Goal: Task Accomplishment & Management: Use online tool/utility

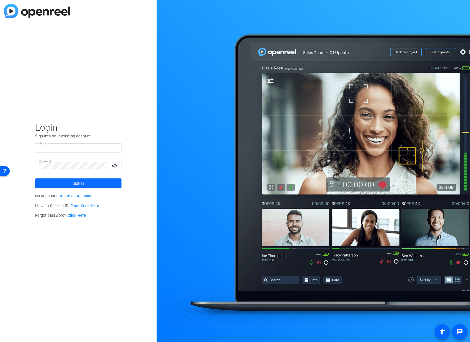
type input "ethane@petaf.org"
click at [92, 183] on span at bounding box center [78, 183] width 86 height 13
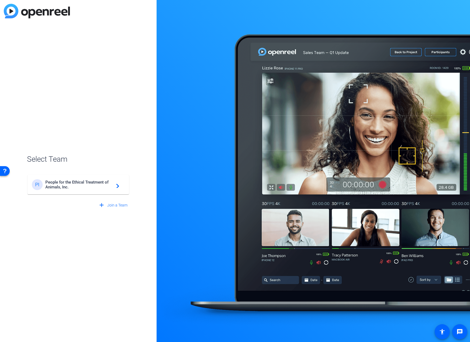
click at [91, 178] on mat-card-content "PI People for the Ethical Treatment of Animals, Inc. navigate_next" at bounding box center [79, 184] width 102 height 19
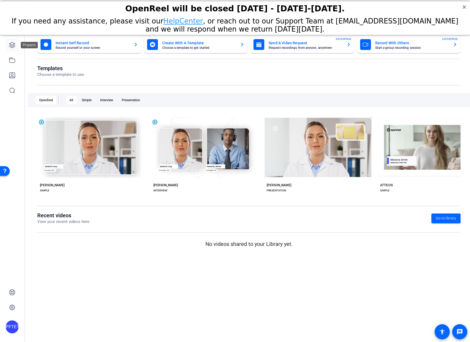
click at [12, 47] on icon at bounding box center [12, 45] width 6 height 6
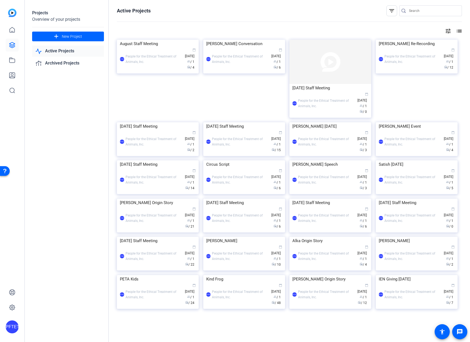
click at [239, 40] on img at bounding box center [244, 40] width 82 height 0
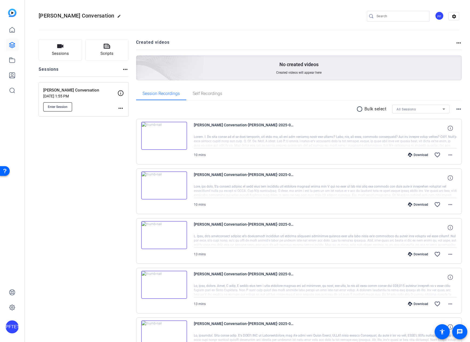
click at [62, 107] on span "Enter Session" at bounding box center [58, 107] width 20 height 4
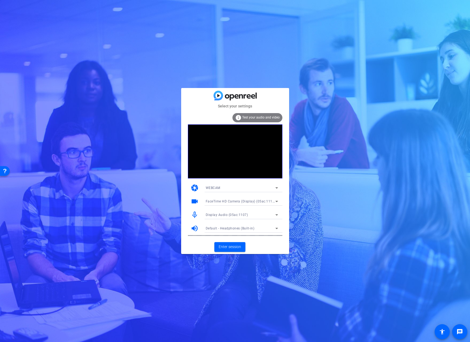
click at [228, 213] on span "Display Audio (05ac:1107)" at bounding box center [227, 215] width 42 height 4
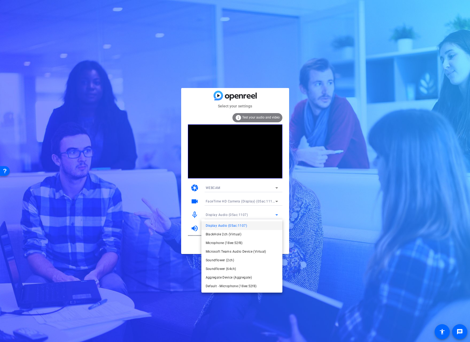
click at [379, 201] on div at bounding box center [235, 171] width 470 height 342
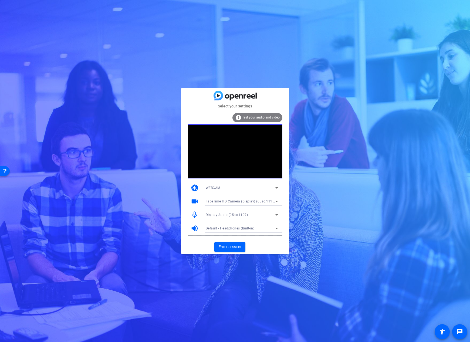
drag, startPoint x: 239, startPoint y: 208, endPoint x: 238, endPoint y: 205, distance: 2.9
click at [239, 208] on div at bounding box center [241, 209] width 81 height 6
click at [236, 203] on span "FaceTime HD Camera (Display) (05ac:1112)" at bounding box center [241, 201] width 70 height 4
click at [230, 221] on span "OBS Virtual Camera (m-de:vice)" at bounding box center [230, 221] width 49 height 6
click at [231, 248] on span "Enter session" at bounding box center [230, 247] width 22 height 6
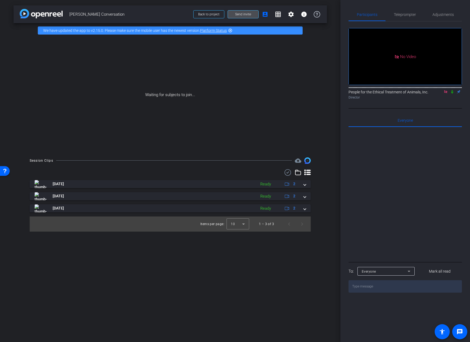
click at [248, 13] on span "Send invite" at bounding box center [243, 14] width 16 height 4
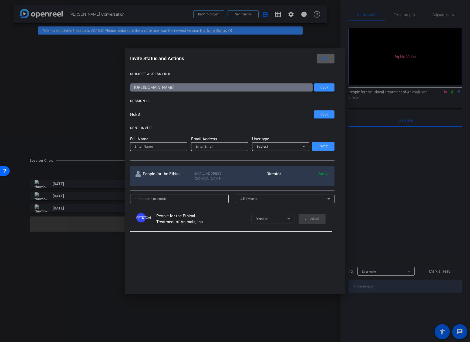
drag, startPoint x: 323, startPoint y: 88, endPoint x: 335, endPoint y: 87, distance: 11.9
click at [323, 88] on span "Copy" at bounding box center [324, 88] width 8 height 4
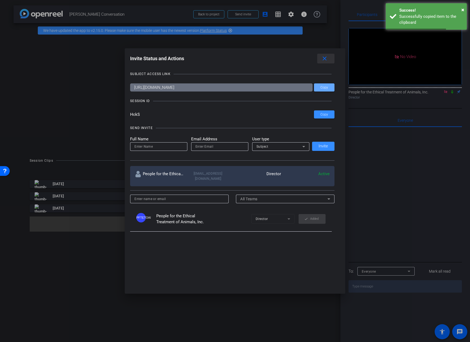
click at [328, 59] on mat-icon "close" at bounding box center [324, 58] width 7 height 7
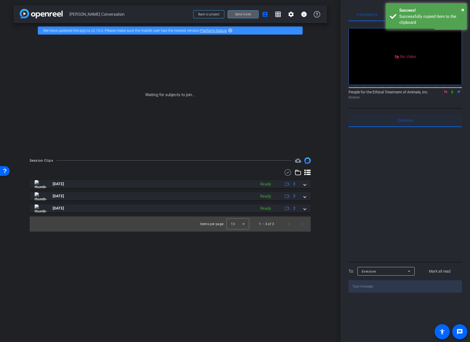
drag, startPoint x: 446, startPoint y: 100, endPoint x: 352, endPoint y: 121, distance: 95.8
click at [446, 94] on icon at bounding box center [446, 92] width 4 height 4
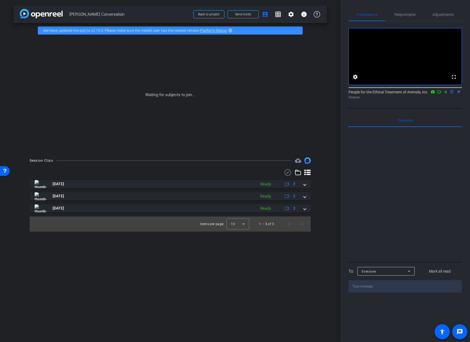
drag, startPoint x: 439, startPoint y: 99, endPoint x: 441, endPoint y: 107, distance: 8.3
click at [439, 94] on icon at bounding box center [439, 92] width 4 height 4
click at [446, 93] on icon at bounding box center [445, 91] width 3 height 3
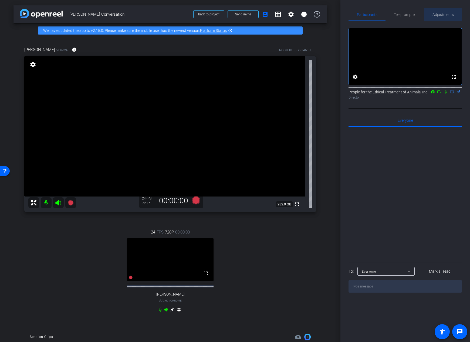
click at [441, 15] on span "Adjustments" at bounding box center [443, 15] width 21 height 4
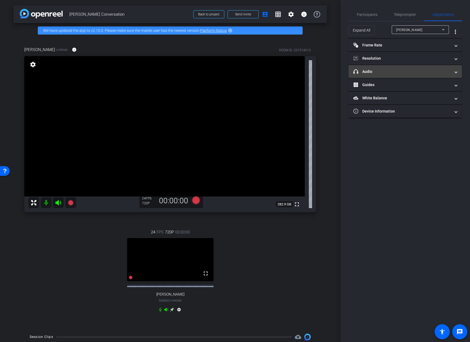
click at [373, 73] on mat-panel-title "headphone icon Audio" at bounding box center [401, 72] width 97 height 6
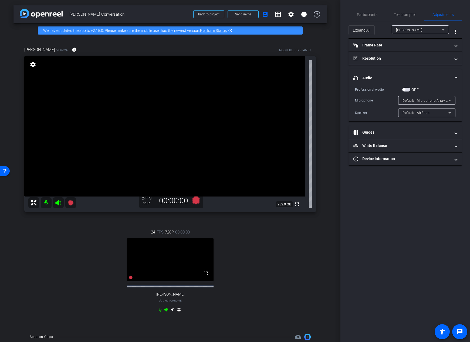
click at [417, 100] on span "Default - Microphone Array (Realtek(R) Audio)" at bounding box center [439, 100] width 72 height 4
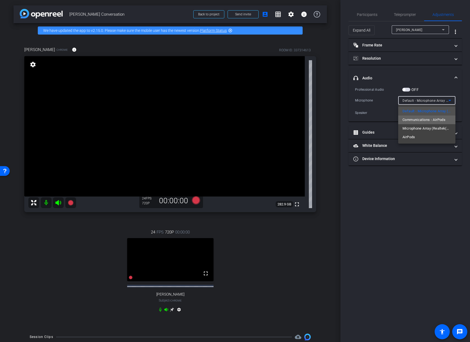
click at [423, 122] on span "Communications - AirPods" at bounding box center [424, 120] width 43 height 6
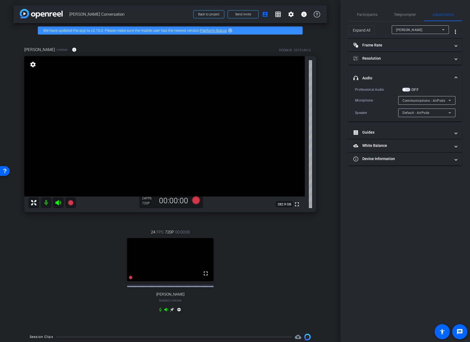
click at [411, 193] on div "Participants Teleprompter Adjustments settings People for the Ethical Treatment…" at bounding box center [405, 171] width 130 height 342
click at [410, 32] on span "Tracy Reiman" at bounding box center [409, 30] width 26 height 4
click at [412, 53] on mat-option "Lisa Lange" at bounding box center [420, 49] width 57 height 9
type input "11000"
click at [412, 97] on div "Microphone Array (2- Realtek(R) Audio)" at bounding box center [426, 100] width 46 height 7
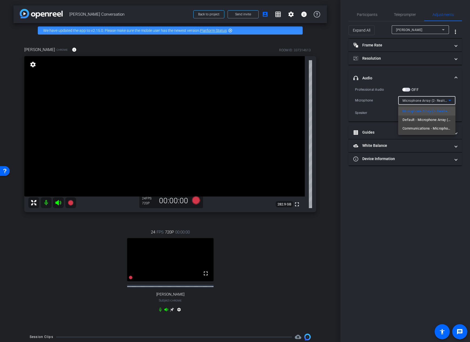
click at [406, 91] on div at bounding box center [235, 171] width 470 height 342
click at [408, 89] on span "button" at bounding box center [406, 90] width 8 height 4
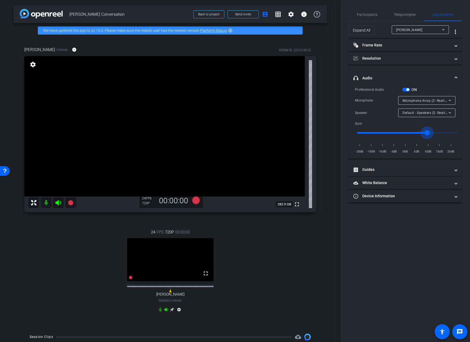
type input "1.4"
click at [427, 132] on input "range" at bounding box center [408, 133] width 112 height 12
click at [428, 132] on input "range" at bounding box center [408, 133] width 112 height 12
click at [429, 103] on div "Microphone Array (2- Realtek(R) Audio)" at bounding box center [426, 100] width 46 height 7
click at [384, 103] on div at bounding box center [235, 171] width 470 height 342
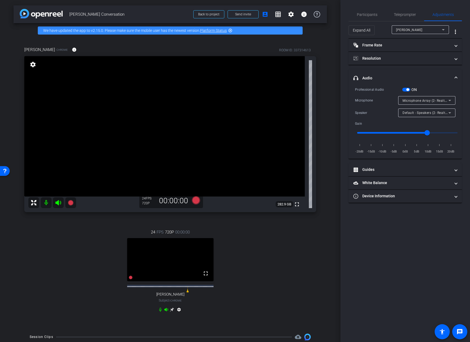
click at [418, 238] on div "Participants Teleprompter Adjustments settings People for the Ethical Treatment…" at bounding box center [405, 171] width 130 height 342
click at [404, 14] on span "Teleprompter" at bounding box center [405, 15] width 22 height 4
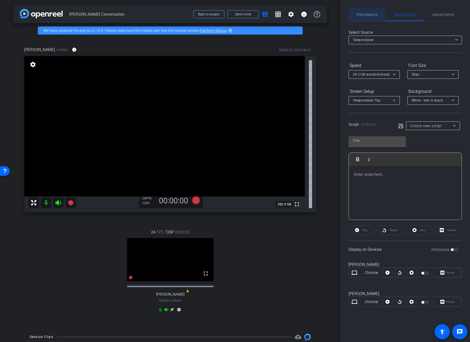
click at [369, 13] on span "Participants" at bounding box center [367, 15] width 21 height 4
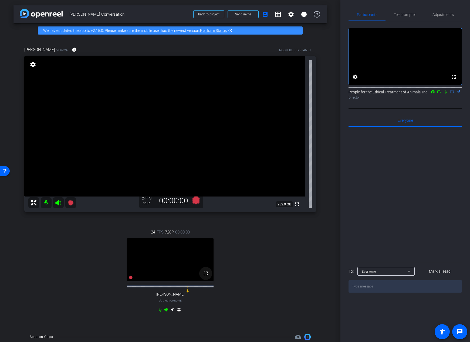
click at [203, 277] on mat-icon "fullscreen" at bounding box center [205, 273] width 6 height 6
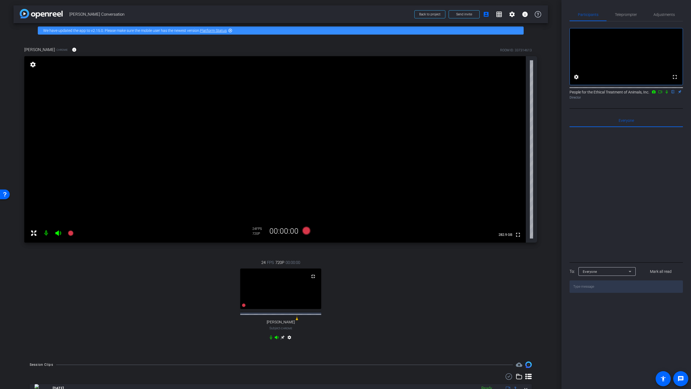
click at [303, 268] on video at bounding box center [280, 288] width 81 height 40
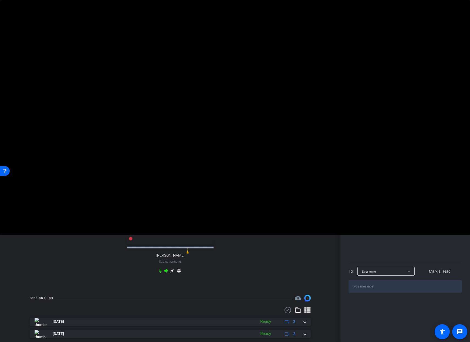
click at [279, 267] on div "24 FPS 720P 00:00:00 fullscreen Lisa Lange Subject - Chrome settings" at bounding box center [170, 252] width 292 height 64
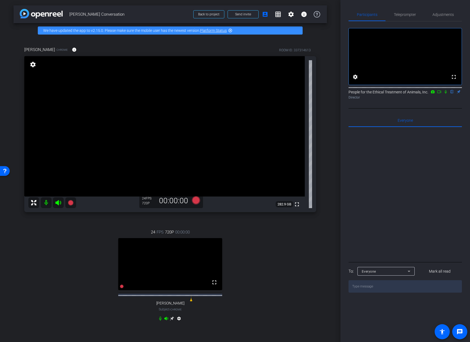
click at [416, 194] on div at bounding box center [405, 194] width 113 height 134
drag, startPoint x: 402, startPoint y: 9, endPoint x: 403, endPoint y: 13, distance: 3.8
click at [402, 9] on span "Teleprompter" at bounding box center [405, 14] width 22 height 13
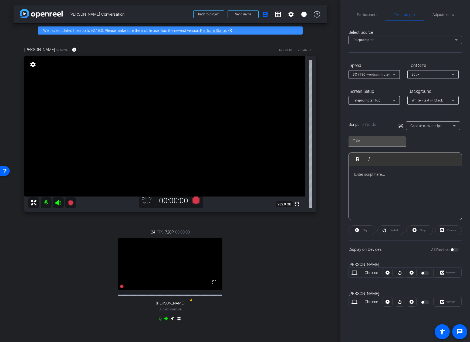
click at [171, 321] on icon at bounding box center [172, 319] width 4 height 4
click at [426, 302] on div at bounding box center [425, 302] width 9 height 4
click at [426, 312] on div "Lisa Lange Chrome Preview" at bounding box center [405, 301] width 113 height 29
click at [425, 303] on div at bounding box center [425, 302] width 9 height 4
click at [273, 238] on div "24 FPS 720P 00:00:00 fullscreen Tracy Reiman Subject - Chrome settings" at bounding box center [170, 276] width 292 height 112
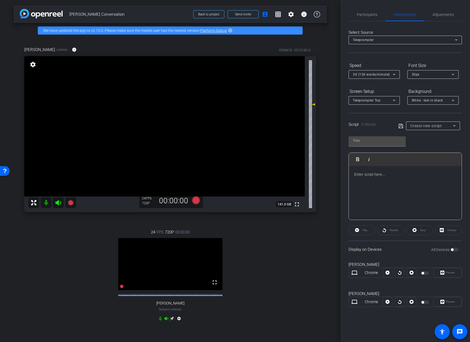
click at [236, 226] on div "24 FPS 720P 00:00:00 fullscreen Tracy Reiman Subject - Chrome settings" at bounding box center [170, 276] width 292 height 112
click at [192, 200] on icon at bounding box center [196, 200] width 8 height 8
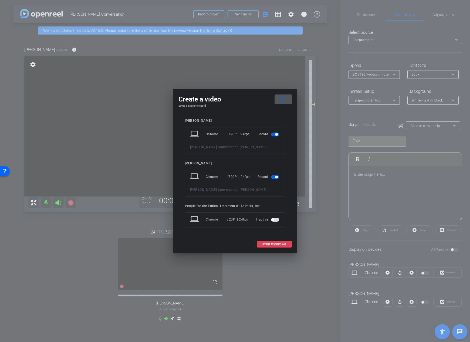
click at [262, 245] on span "START RECORDING" at bounding box center [274, 244] width 24 height 3
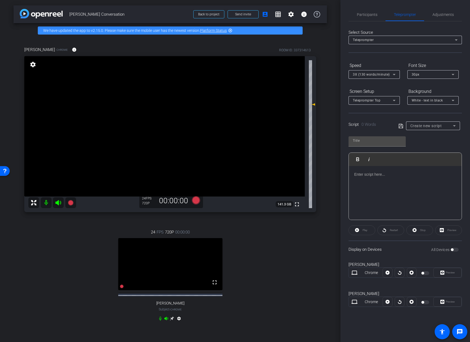
click at [275, 251] on div "24 FPS 720P 00:00:00 fullscreen Tracy Reiman Subject - Chrome settings" at bounding box center [170, 276] width 292 height 112
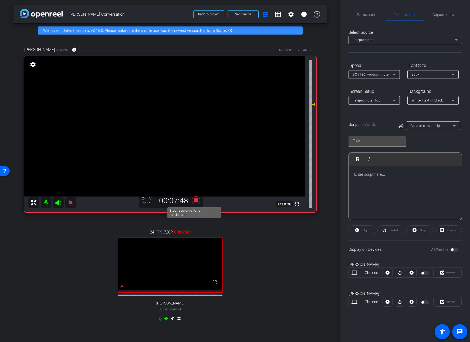
click at [196, 200] on icon at bounding box center [196, 200] width 8 height 8
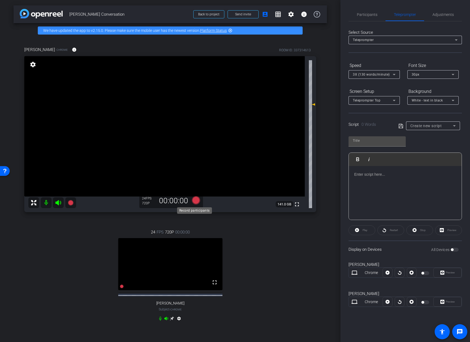
click at [194, 201] on icon at bounding box center [196, 200] width 8 height 8
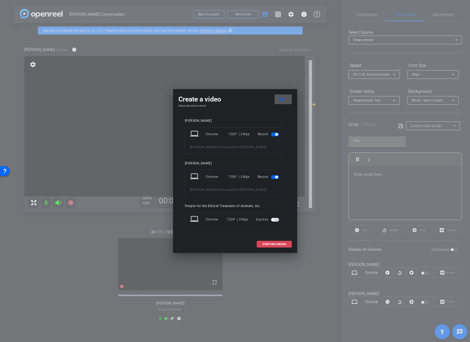
click at [260, 246] on span at bounding box center [274, 244] width 35 height 13
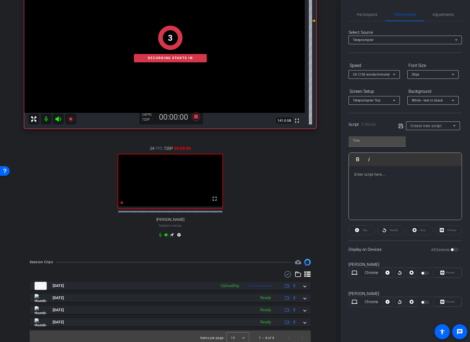
scroll to position [91, 0]
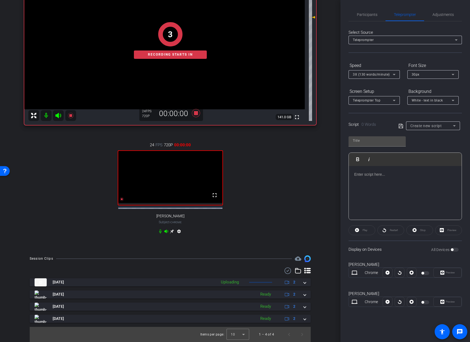
click at [323, 220] on div "Lisa Lange Chrome info ROOM ID: 337314613 fullscreen settings 141.0 GB 24 FPS 7…" at bounding box center [169, 100] width 313 height 299
click at [171, 233] on icon at bounding box center [172, 231] width 4 height 4
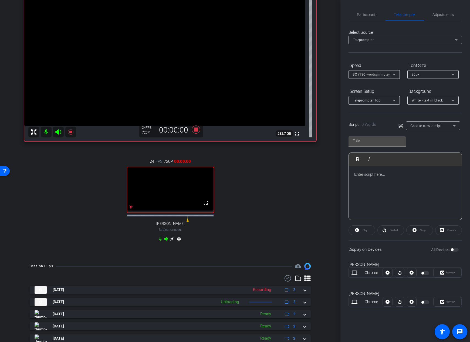
scroll to position [96, 0]
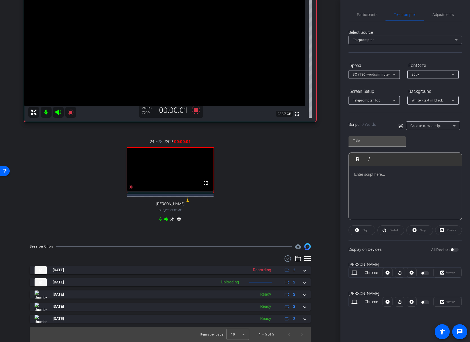
click at [324, 238] on div "arrow_back Tracy Lisa Conversation Back to project Send invite account_box grid…" at bounding box center [170, 81] width 340 height 342
click at [45, 197] on div "24 FPS 720P 00:00:08 fullscreen Lisa Lange Subject - Chrome settings" at bounding box center [170, 181] width 292 height 103
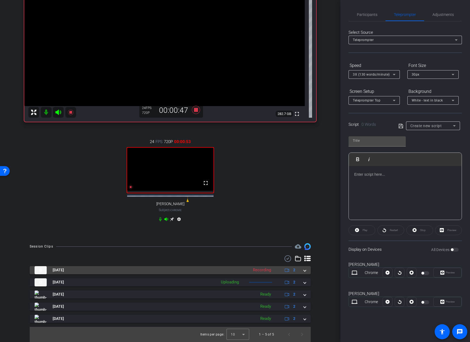
click at [206, 270] on mat-panel-title "[DATE]" at bounding box center [140, 270] width 211 height 8
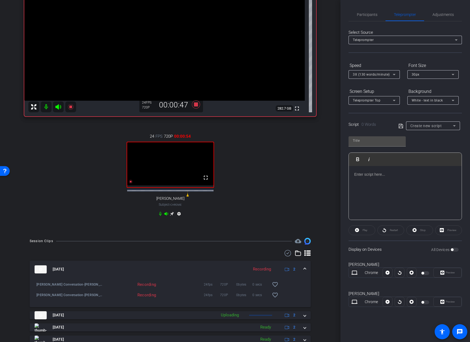
click at [311, 203] on div "24 FPS 720P 00:00:54 fullscreen Lisa Lange Subject - Chrome settings" at bounding box center [170, 175] width 292 height 103
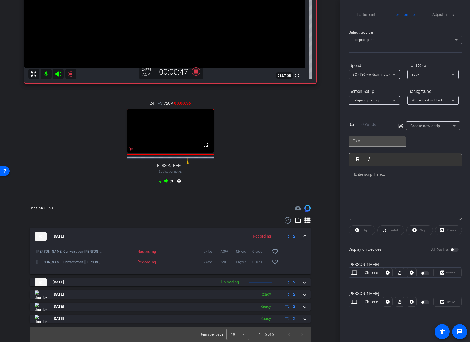
drag, startPoint x: 218, startPoint y: 280, endPoint x: 268, endPoint y: 231, distance: 70.4
click at [218, 280] on div "Uploading" at bounding box center [229, 282] width 23 height 6
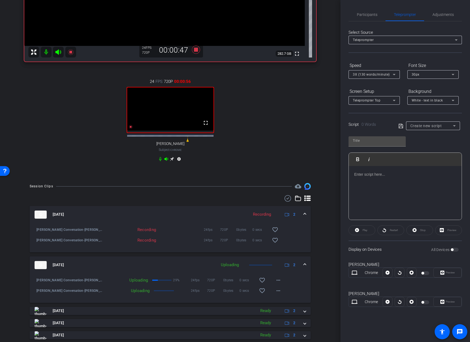
scroll to position [173, 0]
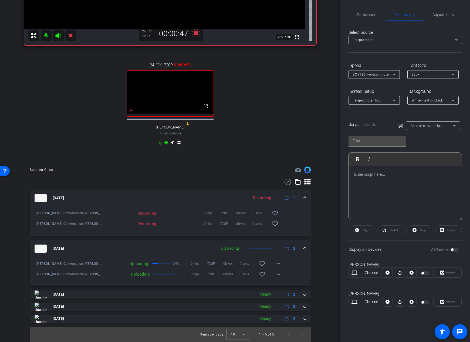
click at [325, 188] on div "arrow_back Tracy Lisa Conversation Back to project Send invite account_box grid…" at bounding box center [170, 171] width 340 height 342
click at [233, 158] on div "Tracy Reiman Chrome info ROOM ID: 337314613 fullscreen settings 282.6 GB 24 FPS…" at bounding box center [169, 16] width 313 height 291
click at [244, 161] on div "Tracy Reiman Chrome info ROOM ID: 337314613 fullscreen settings 282.6 GB 24 FPS…" at bounding box center [169, 16] width 313 height 291
click at [193, 29] on icon at bounding box center [196, 33] width 8 height 8
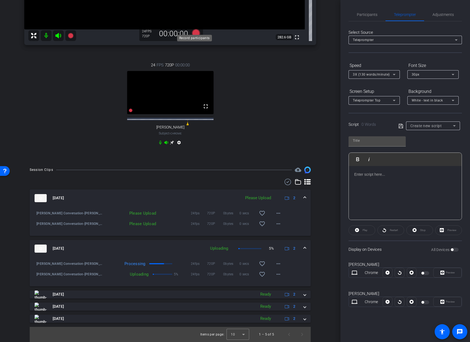
click at [195, 29] on icon at bounding box center [196, 33] width 8 height 8
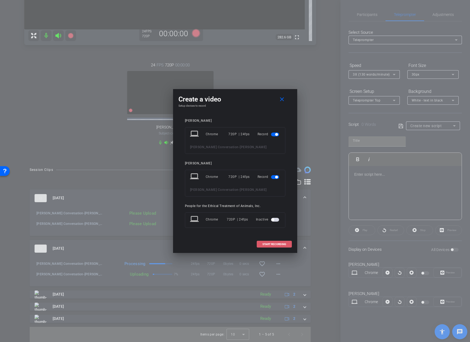
click at [269, 243] on span "START RECORDING" at bounding box center [274, 244] width 24 height 3
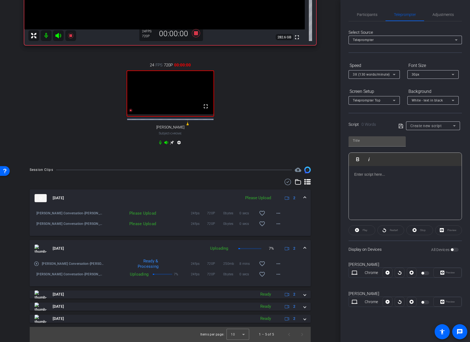
click at [303, 108] on div "24 FPS 720P 00:00:00 fullscreen Lisa Lange Subject - Chrome settings" at bounding box center [170, 104] width 292 height 103
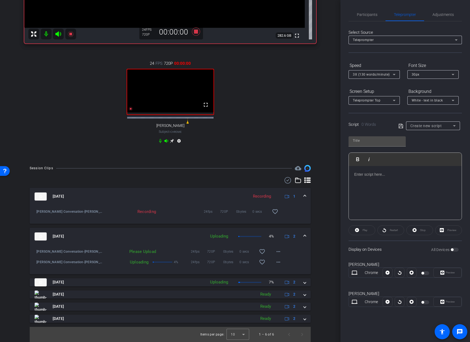
click at [315, 117] on div "Tracy Reiman Chrome info ROOM ID: 337314613 fullscreen settings 282.6 GB 24 FPS…" at bounding box center [169, 14] width 313 height 291
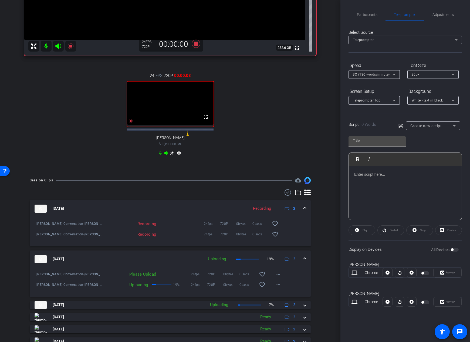
scroll to position [185, 0]
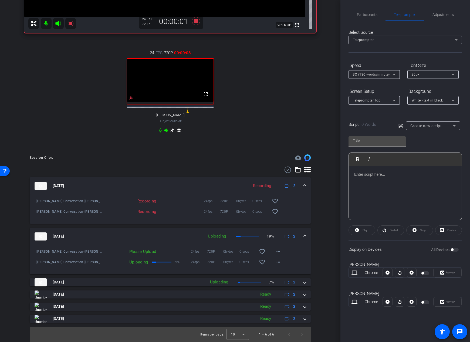
click at [324, 131] on div "Tracy Reiman Chrome info ROOM ID: 337314613 fullscreen settings 282.6 GB 24 FPS…" at bounding box center [169, 4] width 313 height 291
click at [195, 18] on icon at bounding box center [196, 21] width 13 height 10
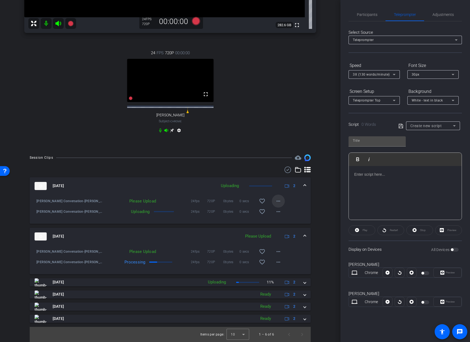
click at [276, 201] on mat-icon "more_horiz" at bounding box center [278, 201] width 6 height 6
click at [283, 226] on span "Delete clip" at bounding box center [284, 225] width 22 height 6
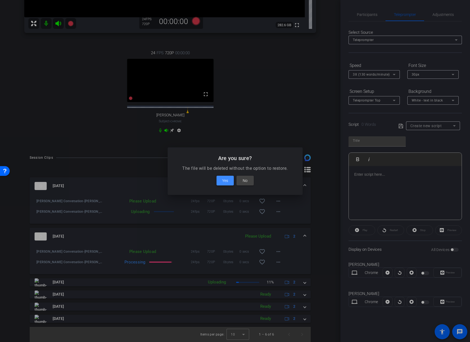
drag, startPoint x: 226, startPoint y: 179, endPoint x: 175, endPoint y: 174, distance: 51.8
click at [226, 179] on span "Yes" at bounding box center [225, 180] width 6 height 6
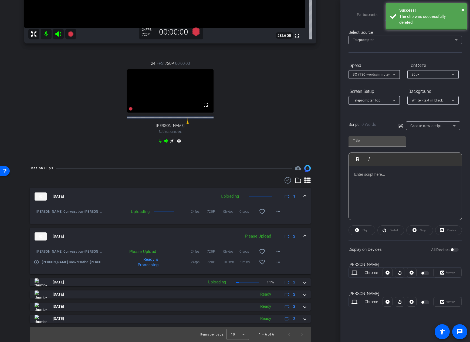
scroll to position [174, 0]
click at [277, 212] on mat-icon "more_horiz" at bounding box center [278, 211] width 6 height 6
click at [283, 228] on span "Delete clip" at bounding box center [284, 229] width 22 height 6
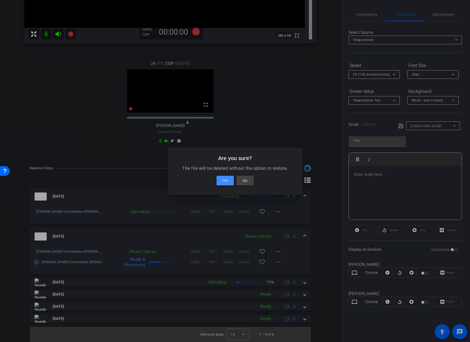
drag, startPoint x: 225, startPoint y: 180, endPoint x: 235, endPoint y: 170, distance: 14.7
click at [225, 180] on span "Yes" at bounding box center [225, 180] width 6 height 6
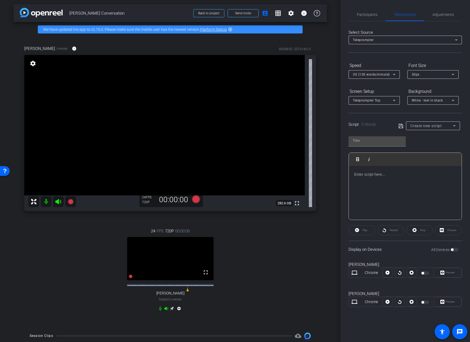
scroll to position [0, 0]
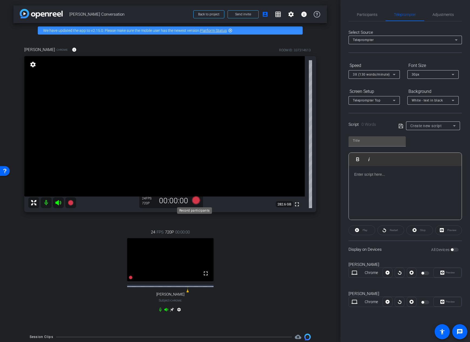
click at [194, 202] on icon at bounding box center [196, 200] width 8 height 8
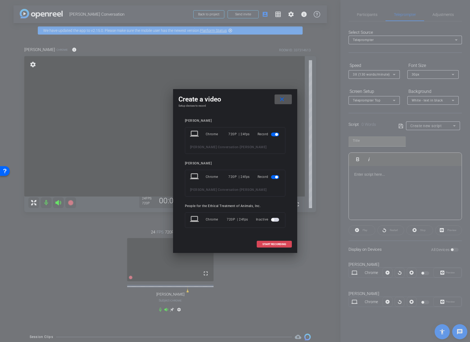
click at [265, 243] on span "START RECORDING" at bounding box center [274, 244] width 24 height 3
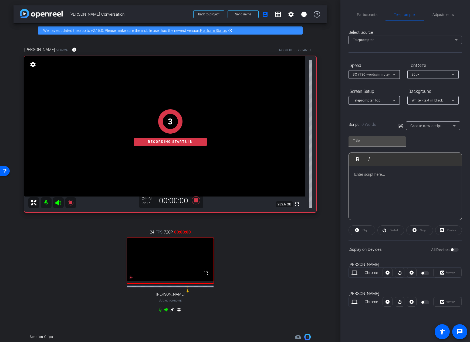
click at [276, 257] on div "24 FPS 720P 00:00:00 fullscreen Lisa Lange Subject - Chrome settings" at bounding box center [170, 271] width 292 height 103
click at [296, 254] on div "24 FPS 720P 00:00:00 fullscreen Lisa Lange Subject - Chrome settings" at bounding box center [170, 271] width 292 height 103
click at [318, 242] on div "Tracy Reiman Chrome info ROOM ID: 337314613 fullscreen settings 282.6 GB 24 FPS…" at bounding box center [169, 183] width 313 height 291
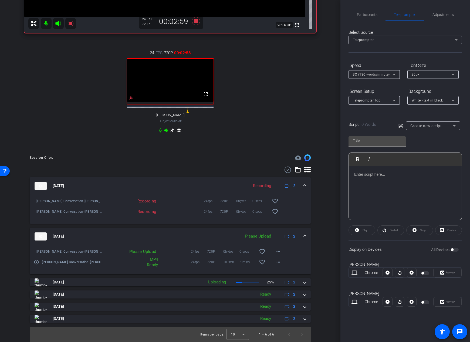
click at [320, 120] on div "Tracy Reiman Chrome info ROOM ID: 337314613 fullscreen settings 282.5 GB 24 FPS…" at bounding box center [169, 4] width 313 height 291
click at [178, 131] on mat-icon "settings" at bounding box center [179, 131] width 6 height 6
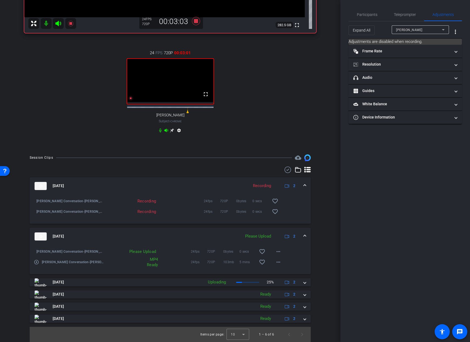
click at [280, 115] on div "24 FPS 720P 00:03:01 fullscreen Lisa Lange Subject - Chrome settings" at bounding box center [170, 92] width 292 height 103
click at [325, 158] on div "arrow_back Tracy Lisa Conversation Back to project Send invite account_box grid…" at bounding box center [170, 171] width 340 height 342
click at [329, 164] on div "arrow_back Tracy Lisa Conversation Back to project Send invite account_box grid…" at bounding box center [170, 171] width 340 height 342
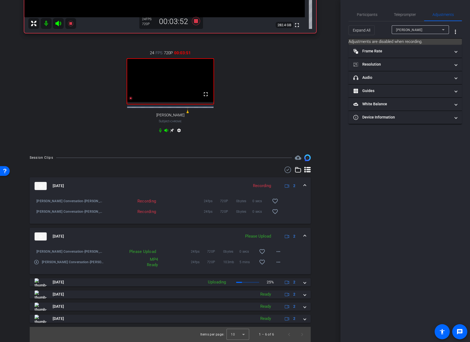
click at [327, 166] on div "arrow_back Tracy Lisa Conversation Back to project Send invite account_box grid…" at bounding box center [170, 171] width 340 height 342
click at [327, 196] on div "arrow_back Tracy Lisa Conversation Back to project Send invite account_box grid…" at bounding box center [170, 171] width 340 height 342
click at [327, 197] on div "arrow_back Tracy Lisa Conversation Back to project Send invite account_box grid…" at bounding box center [170, 171] width 340 height 342
click at [322, 204] on div "Session Clips cloud_upload Aug 11, 2025 Recording 2 Tracy Lisa Conversation-Lis…" at bounding box center [169, 247] width 313 height 187
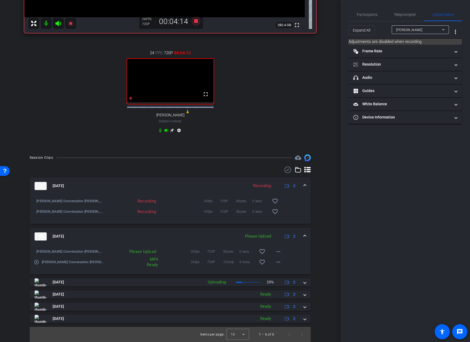
click at [322, 204] on div "Session Clips cloud_upload Aug 11, 2025 Recording 2 Tracy Lisa Conversation-Lis…" at bounding box center [169, 247] width 313 height 187
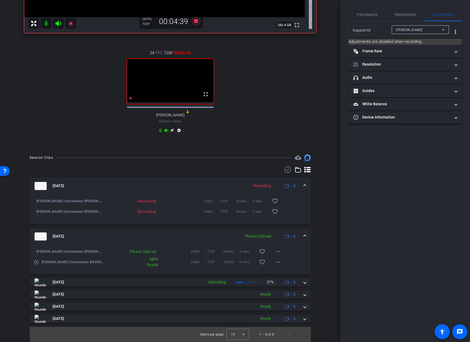
click at [30, 143] on div "24 FPS 720P 00:04:33 fullscreen Lisa Lange Subject - Chrome settings" at bounding box center [170, 92] width 292 height 103
click at [33, 146] on div "Tracy Reiman Chrome info ROOM ID: 337314613 fullscreen settings 282.4 GB 24 FPS…" at bounding box center [169, 4] width 313 height 291
click at [31, 149] on div "Tracy Reiman Chrome info ROOM ID: 337314613 fullscreen settings 282.4 GB 24 FPS…" at bounding box center [169, 4] width 313 height 291
click at [29, 149] on div "Tracy Reiman Chrome info ROOM ID: 337314613 fullscreen settings 282.4 GB 24 FPS…" at bounding box center [169, 4] width 313 height 291
click at [30, 149] on div "Tracy Reiman Chrome info ROOM ID: 337314613 fullscreen settings 282.4 GB 24 FPS…" at bounding box center [169, 4] width 313 height 291
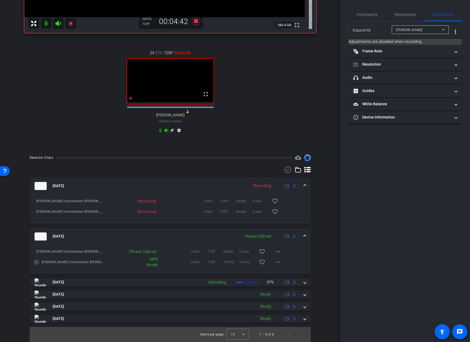
click at [30, 149] on div "Tracy Reiman Chrome info ROOM ID: 337314613 fullscreen settings 282.4 GB 24 FPS…" at bounding box center [169, 4] width 313 height 291
click at [30, 148] on div "Tracy Reiman Chrome info ROOM ID: 337314613 fullscreen settings 282.4 GB 24 FPS…" at bounding box center [169, 4] width 313 height 291
click at [36, 263] on mat-icon "play_circle_outline" at bounding box center [36, 261] width 5 height 5
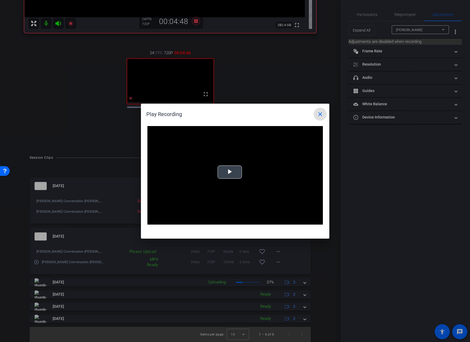
click at [230, 172] on span "Video Player" at bounding box center [230, 172] width 0 height 0
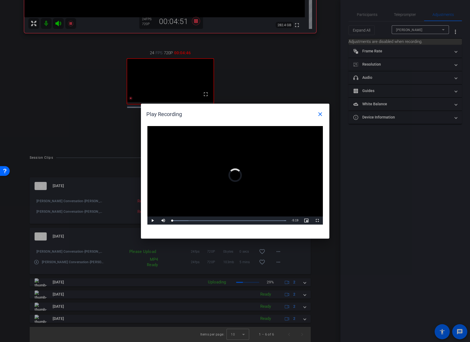
drag, startPoint x: 178, startPoint y: 221, endPoint x: 198, endPoint y: 225, distance: 20.2
click at [0, 0] on div "0:19" at bounding box center [0, 0] width 0 height 0
drag, startPoint x: 318, startPoint y: 115, endPoint x: 156, endPoint y: 187, distance: 177.4
click at [318, 115] on mat-icon "close" at bounding box center [320, 114] width 6 height 6
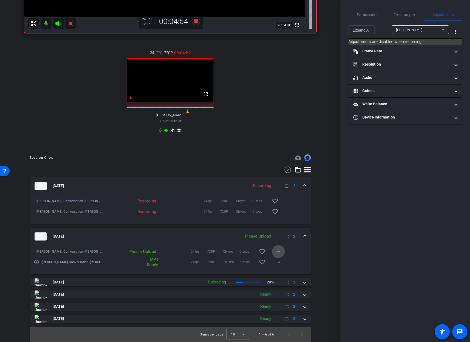
click at [275, 250] on mat-icon "more_horiz" at bounding box center [278, 251] width 6 height 6
click at [283, 278] on span "Delete clip" at bounding box center [284, 276] width 22 height 6
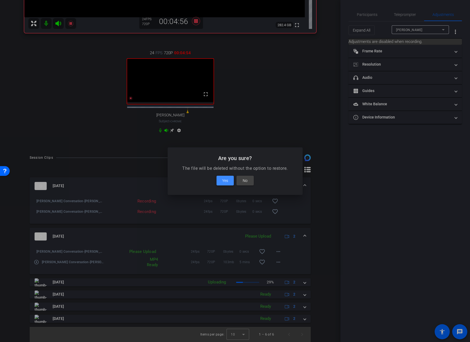
click at [226, 182] on span "Yes" at bounding box center [225, 180] width 6 height 6
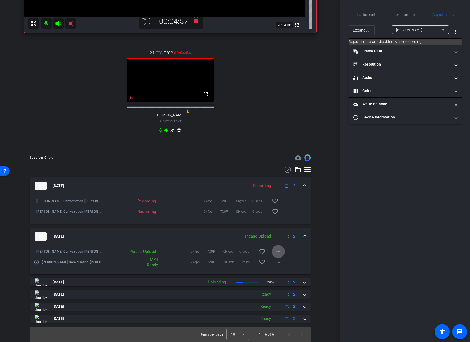
scroll to position [174, 0]
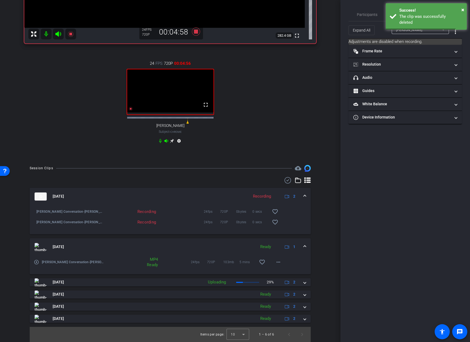
click at [323, 246] on div "Session Clips cloud_upload Aug 11, 2025 Recording 2 Tracy Lisa Conversation-Lis…" at bounding box center [169, 253] width 313 height 177
click at [325, 249] on div "arrow_back Tracy Lisa Conversation Back to project Send invite account_box grid…" at bounding box center [170, 171] width 340 height 342
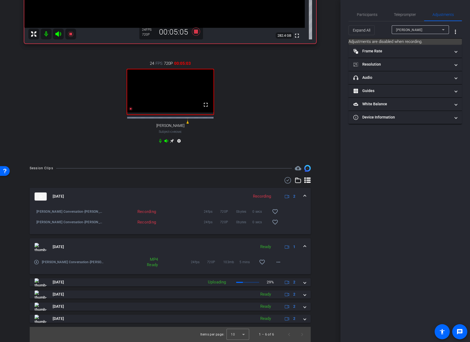
click at [323, 247] on div "Session Clips cloud_upload Aug 11, 2025 Recording 2 Tracy Lisa Conversation-Lis…" at bounding box center [169, 253] width 313 height 177
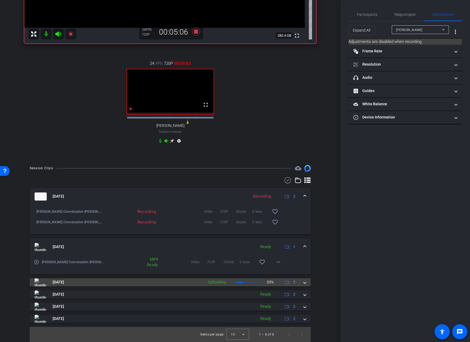
click at [160, 284] on mat-panel-title "[DATE]" at bounding box center [118, 282] width 166 height 8
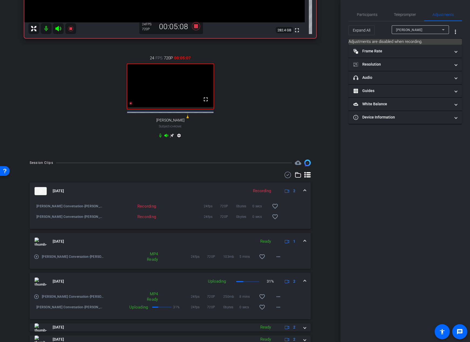
click at [321, 261] on div "Session Clips cloud_upload Aug 11, 2025 Recording 2 Tracy Lisa Conversation-Lis…" at bounding box center [169, 267] width 313 height 215
click at [323, 260] on div "Session Clips cloud_upload Aug 11, 2025 Recording 2 Tracy Lisa Conversation-Lis…" at bounding box center [169, 267] width 313 height 215
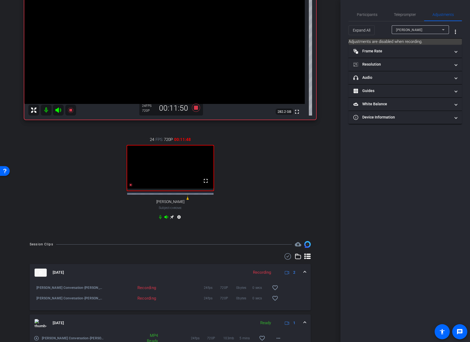
scroll to position [69, 0]
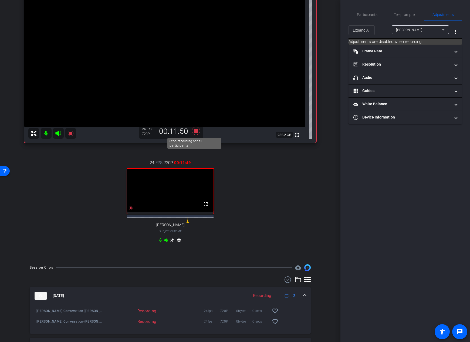
click at [193, 132] on icon at bounding box center [196, 131] width 8 height 8
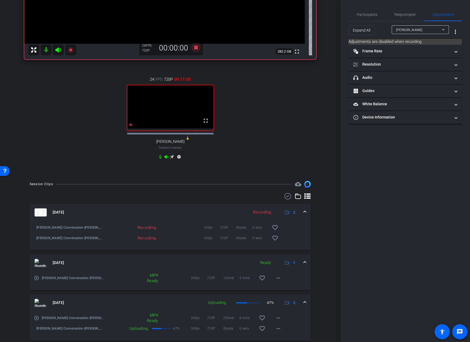
scroll to position [212, 0]
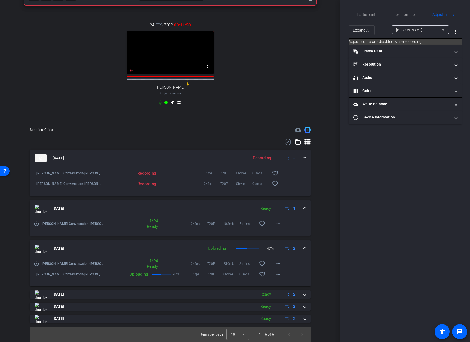
click at [329, 201] on div "arrow_back Tracy Lisa Conversation Back to project Send invite account_box grid…" at bounding box center [170, 171] width 340 height 342
click at [327, 202] on div "arrow_back Tracy Lisa Conversation Back to project Send invite account_box grid…" at bounding box center [170, 171] width 340 height 342
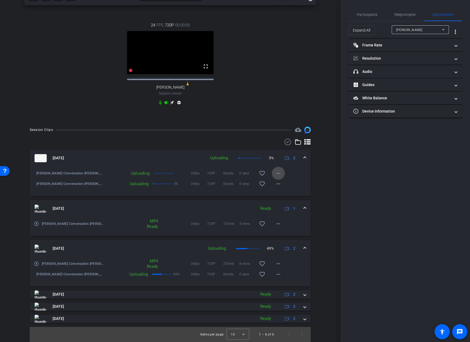
click at [275, 173] on mat-icon "more_horiz" at bounding box center [278, 173] width 6 height 6
click at [299, 178] on div at bounding box center [235, 171] width 470 height 342
click at [275, 173] on mat-icon "more_horiz" at bounding box center [278, 173] width 6 height 6
click at [277, 193] on span "Delete clip" at bounding box center [284, 191] width 22 height 6
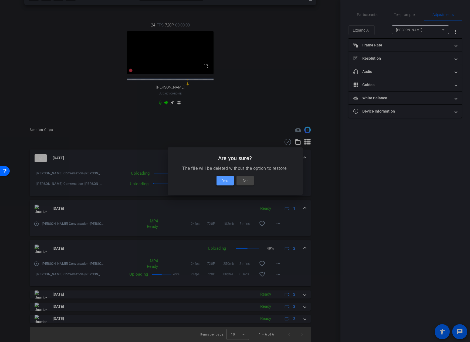
drag, startPoint x: 226, startPoint y: 181, endPoint x: 227, endPoint y: 176, distance: 4.4
click at [226, 180] on span "Yes" at bounding box center [225, 180] width 6 height 6
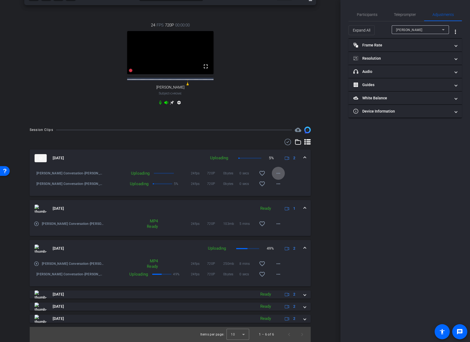
drag, startPoint x: 254, startPoint y: 99, endPoint x: 257, endPoint y: 99, distance: 3.0
click at [254, 99] on div "24 FPS 720P 00:00:00 fullscreen Lisa Lange Subject - Chrome settings" at bounding box center [170, 64] width 292 height 103
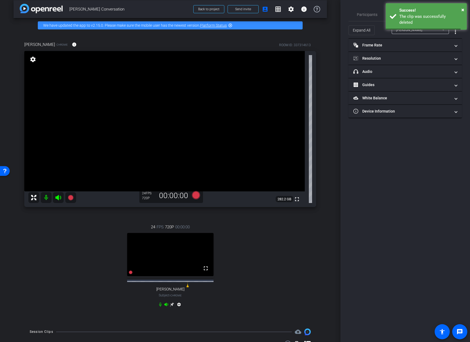
scroll to position [0, 0]
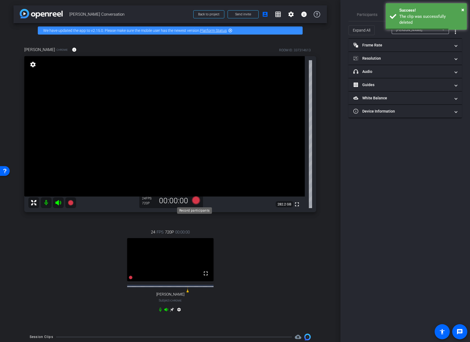
click at [195, 202] on icon at bounding box center [196, 200] width 8 height 8
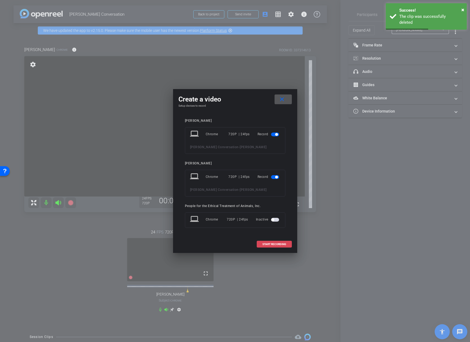
drag, startPoint x: 275, startPoint y: 244, endPoint x: 278, endPoint y: 244, distance: 3.0
click at [275, 245] on span "START RECORDING" at bounding box center [274, 244] width 24 height 3
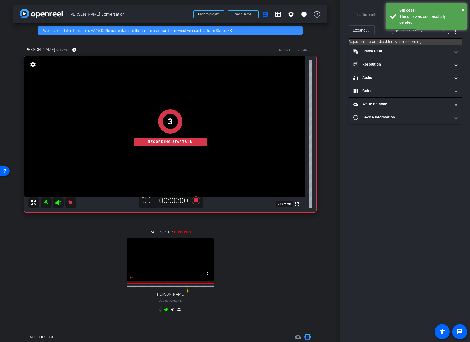
click at [313, 241] on div "Tracy Reiman Chrome info ROOM ID: 337314613 fullscreen settings 282.2 GB 24 FPS…" at bounding box center [169, 183] width 313 height 291
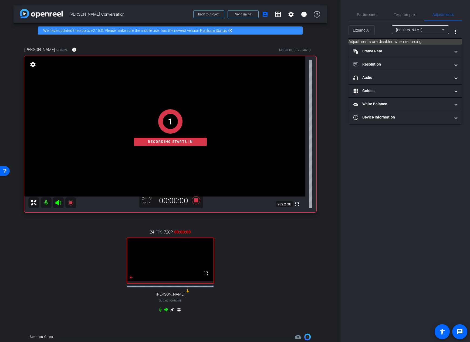
click at [325, 236] on div "arrow_back Tracy Lisa Conversation Back to project Send invite account_box grid…" at bounding box center [170, 171] width 340 height 342
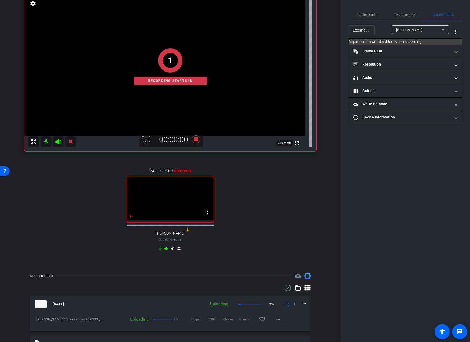
scroll to position [184, 0]
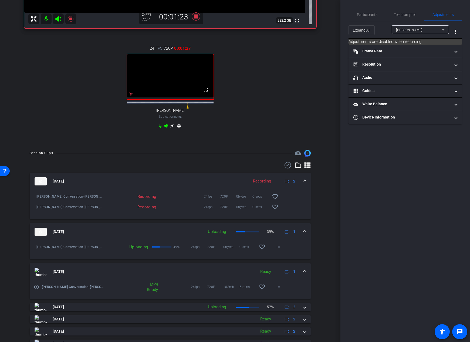
click at [326, 206] on div "arrow_back Tracy Lisa Conversation Back to project Send invite account_box grid…" at bounding box center [170, 171] width 340 height 342
click at [258, 121] on div "24 FPS 720P 00:02:44 fullscreen Lisa Lange Subject - Chrome settings" at bounding box center [170, 87] width 292 height 103
click at [192, 17] on icon at bounding box center [196, 17] width 13 height 10
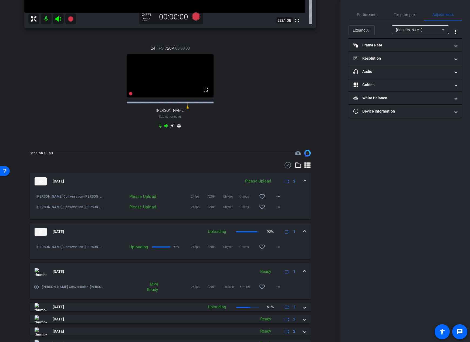
click at [318, 220] on div "Session Clips cloud_upload Aug 11, 2025 Please Upload 2 Tracy Lisa Conversation…" at bounding box center [169, 258] width 313 height 217
click at [318, 219] on div "Session Clips cloud_upload Aug 11, 2025 Please Upload 2 Tracy Lisa Conversation…" at bounding box center [169, 258] width 313 height 217
click at [318, 220] on div "Session Clips cloud_upload Aug 11, 2025 Please Upload 2 Tracy Lisa Conversation…" at bounding box center [169, 258] width 313 height 217
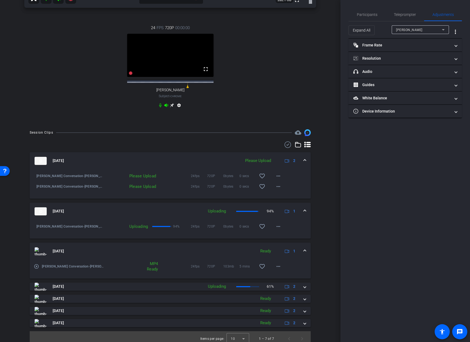
scroll to position [214, 0]
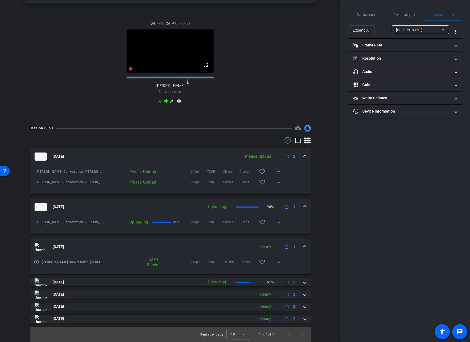
click at [318, 219] on div "Session Clips cloud_upload Aug 11, 2025 Please Upload 2 Tracy Lisa Conversation…" at bounding box center [169, 233] width 313 height 217
click at [275, 184] on mat-icon "more_horiz" at bounding box center [278, 182] width 6 height 6
click at [275, 207] on span "Delete clip" at bounding box center [284, 207] width 22 height 6
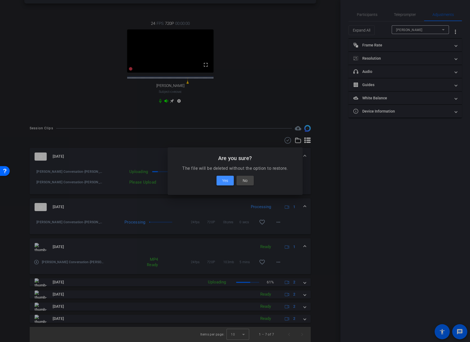
click at [225, 178] on span "Yes" at bounding box center [225, 180] width 6 height 6
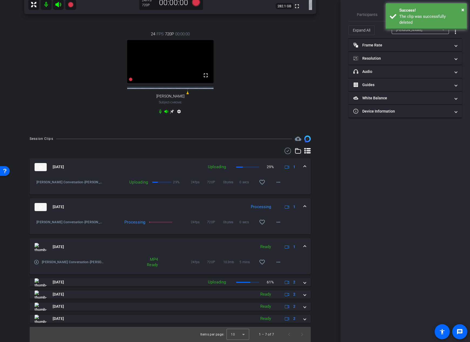
scroll to position [204, 0]
click at [319, 205] on div "Session Clips cloud_upload Aug 11, 2025 Uploading 29% 1 Tracy Lisa Conversation…" at bounding box center [169, 239] width 313 height 206
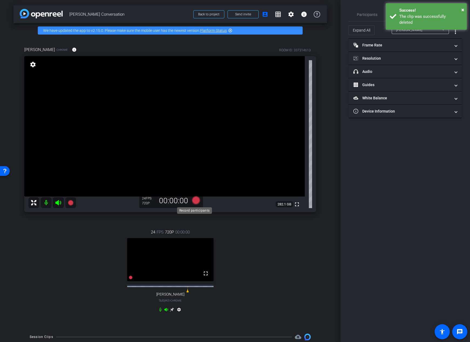
click at [195, 200] on icon at bounding box center [196, 200] width 8 height 8
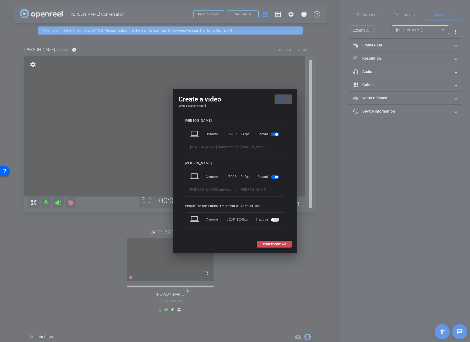
click at [281, 245] on span "START RECORDING" at bounding box center [274, 244] width 24 height 3
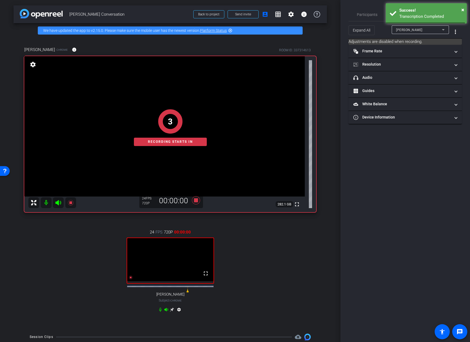
click at [323, 256] on div "Tracy Reiman Chrome info ROOM ID: 337314613 fullscreen settings 282.1 GB 24 FPS…" at bounding box center [169, 183] width 313 height 291
click at [330, 256] on div "arrow_back Tracy Lisa Conversation Back to project Send invite account_box grid…" at bounding box center [170, 171] width 340 height 342
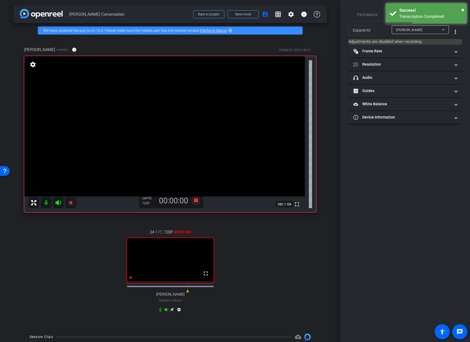
scroll to position [216, 0]
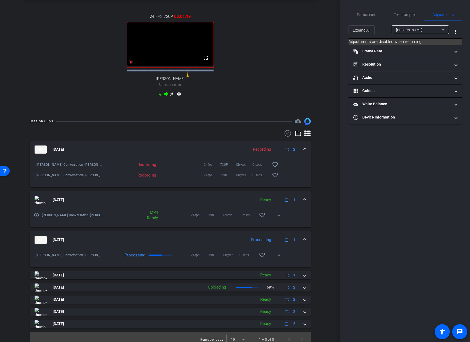
click at [323, 254] on div "Session Clips cloud_upload Aug 11, 2025 Recording 2 Tracy Lisa Conversation-Tra…" at bounding box center [169, 232] width 313 height 229
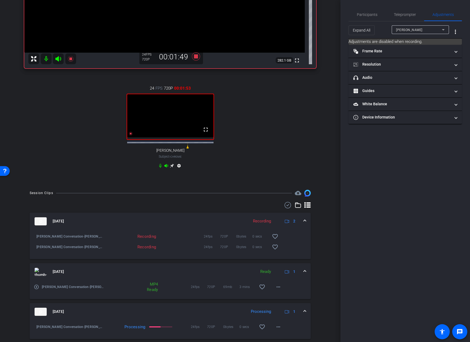
scroll to position [0, 0]
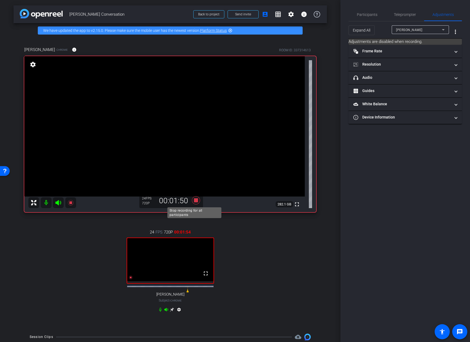
click at [194, 202] on icon at bounding box center [196, 200] width 8 height 8
click at [308, 270] on div "24 FPS 720P 00:00:00 fullscreen Lisa Lange Subject - Chrome settings" at bounding box center [170, 271] width 292 height 103
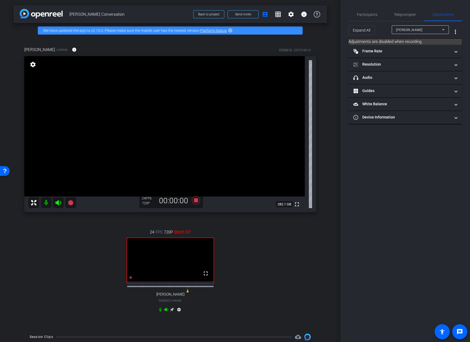
scroll to position [226, 0]
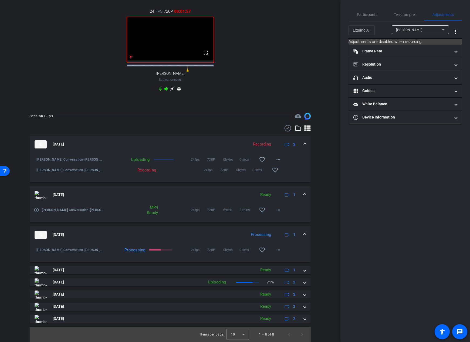
click at [328, 265] on div "arrow_back Tracy Lisa Conversation Back to project Send invite account_box grid…" at bounding box center [170, 171] width 340 height 342
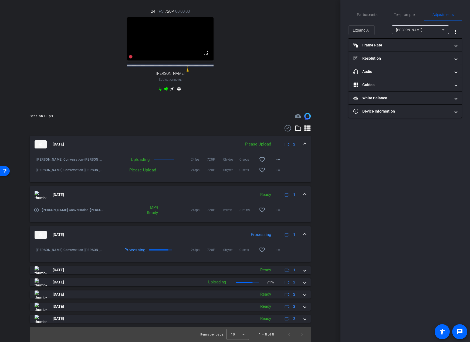
click at [321, 190] on div "Session Clips cloud_upload Aug 11, 2025 Please Upload 2 Tracy Lisa Conversation…" at bounding box center [169, 227] width 313 height 229
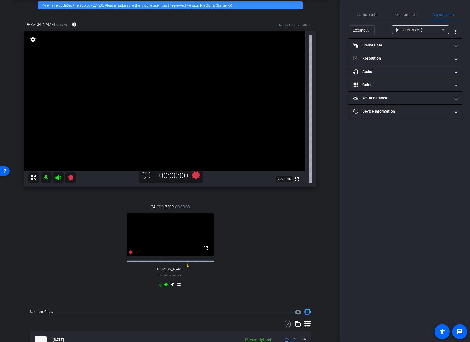
scroll to position [0, 0]
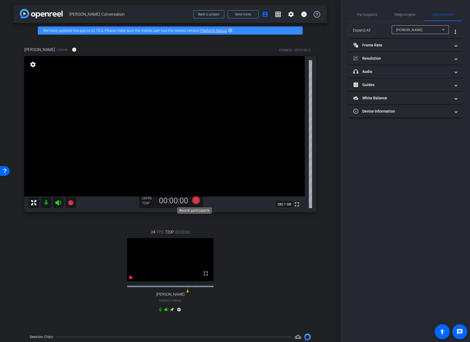
click at [195, 201] on icon at bounding box center [196, 200] width 8 height 8
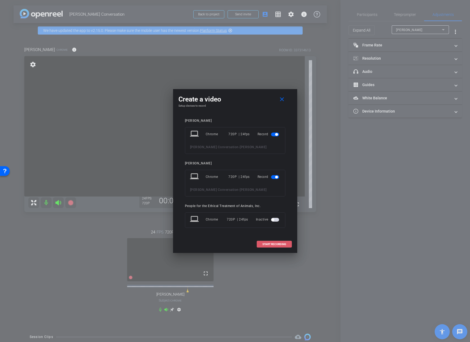
drag, startPoint x: 272, startPoint y: 241, endPoint x: 275, endPoint y: 244, distance: 4.6
click at [272, 242] on span at bounding box center [274, 244] width 35 height 13
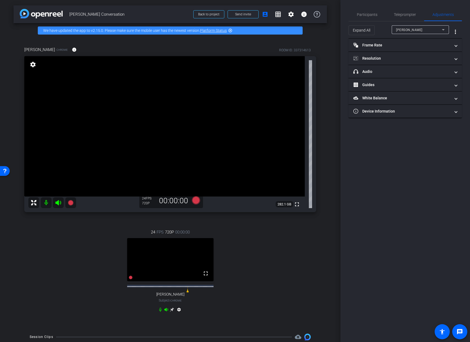
click at [304, 257] on div "24 FPS 720P 00:00:00 fullscreen Lisa Lange Subject - Chrome settings" at bounding box center [170, 271] width 292 height 103
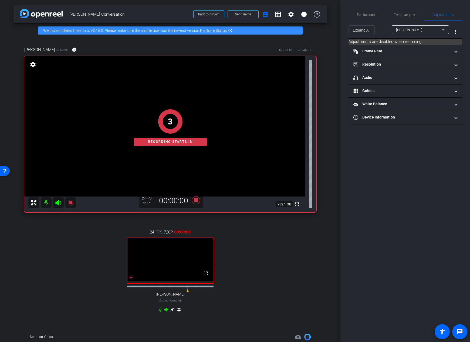
click at [318, 254] on div "Tracy Reiman Chrome info ROOM ID: 337314613 fullscreen settings 282.1 GB 24 FPS…" at bounding box center [169, 183] width 313 height 291
click at [325, 252] on div "arrow_back Tracy Lisa Conversation Back to project Send invite account_box grid…" at bounding box center [170, 171] width 340 height 342
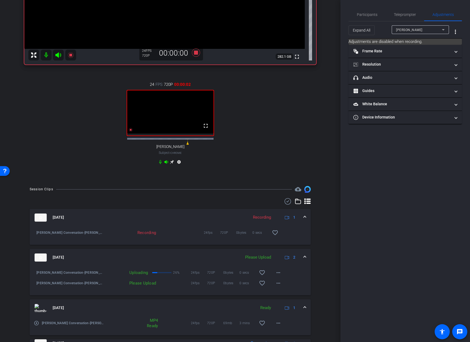
scroll to position [118, 0]
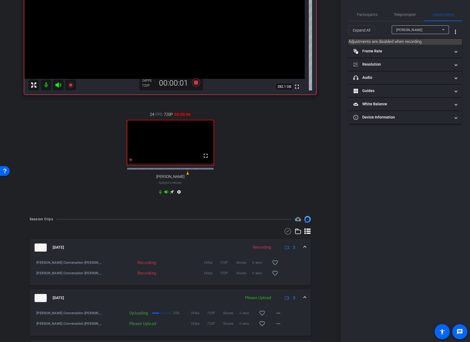
click at [323, 222] on div "Session Clips cloud_upload Aug 11, 2025 Recording 2 Tracy Lisa Conversation-Tra…" at bounding box center [169, 342] width 313 height 252
click at [324, 223] on div "Session Clips cloud_upload Aug 11, 2025 Recording 2 Tracy Lisa Conversation-Tra…" at bounding box center [169, 342] width 313 height 252
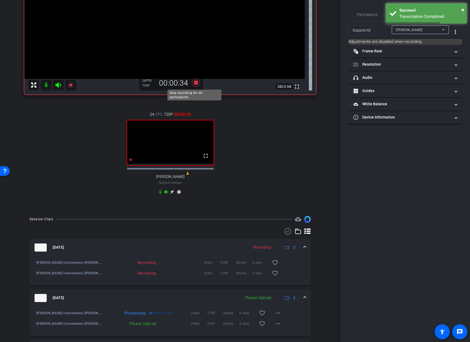
click at [195, 81] on icon at bounding box center [196, 83] width 8 height 8
click at [293, 175] on div "24 FPS 720P 00:00:40 fullscreen Lisa Lange Subject - Chrome settings" at bounding box center [170, 154] width 292 height 103
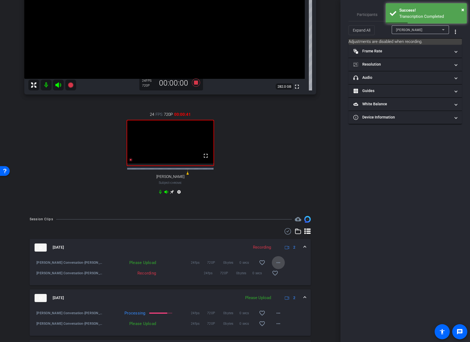
click at [277, 266] on mat-icon "more_horiz" at bounding box center [278, 262] width 6 height 6
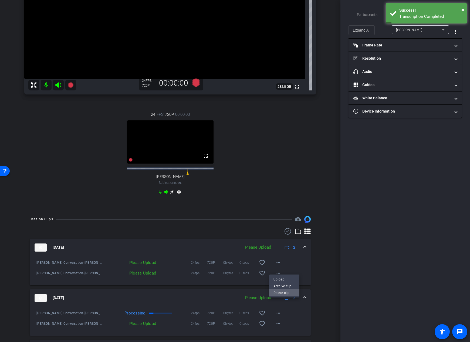
click at [280, 292] on span "Delete clip" at bounding box center [284, 292] width 22 height 6
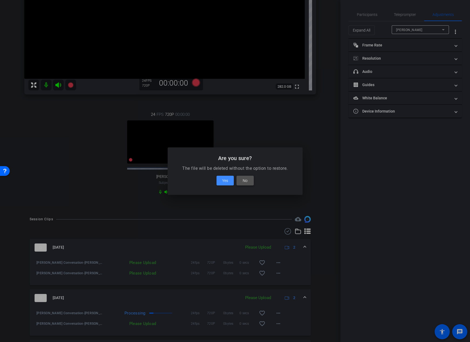
drag, startPoint x: 248, startPoint y: 178, endPoint x: 249, endPoint y: 180, distance: 2.9
click at [248, 178] on span at bounding box center [245, 180] width 17 height 13
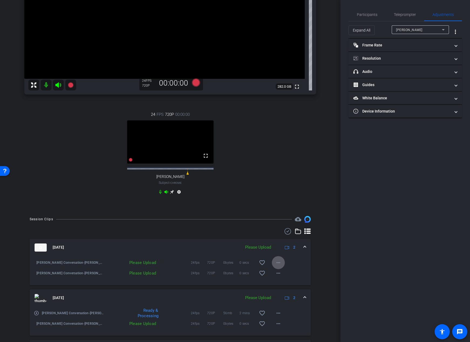
click at [276, 265] on mat-icon "more_horiz" at bounding box center [278, 262] width 6 height 6
click at [279, 294] on span "Delete clip" at bounding box center [284, 292] width 22 height 6
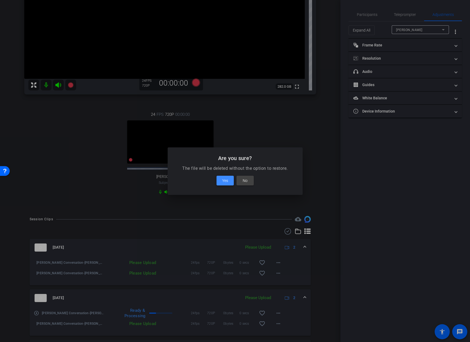
click at [227, 178] on span "Yes" at bounding box center [225, 180] width 6 height 6
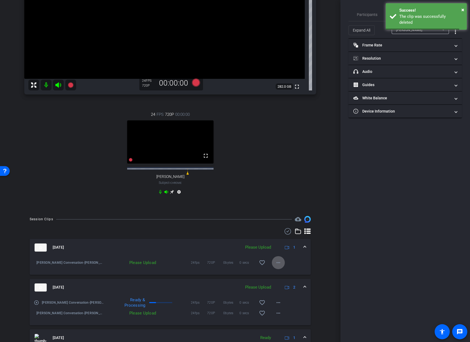
click at [276, 266] on mat-icon "more_horiz" at bounding box center [278, 262] width 6 height 6
click at [279, 293] on span "Delete clip" at bounding box center [284, 292] width 22 height 6
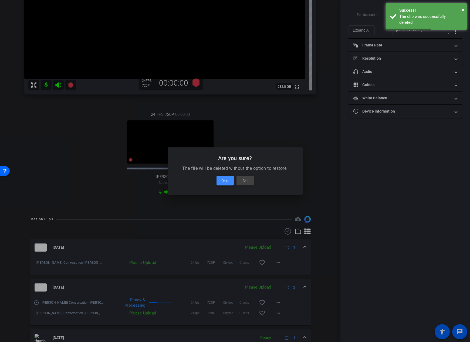
click at [224, 182] on span "Yes" at bounding box center [225, 180] width 6 height 6
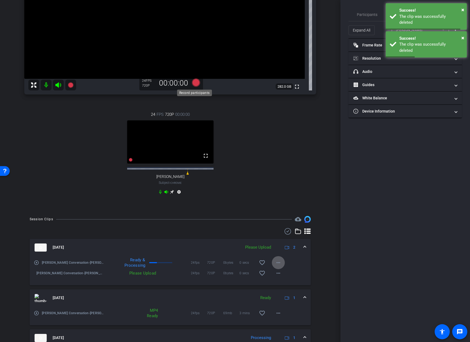
click at [193, 80] on icon at bounding box center [196, 83] width 8 height 8
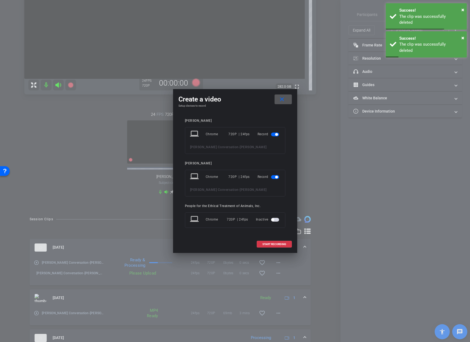
drag, startPoint x: 268, startPoint y: 246, endPoint x: 280, endPoint y: 234, distance: 17.2
click at [268, 247] on span at bounding box center [274, 244] width 35 height 13
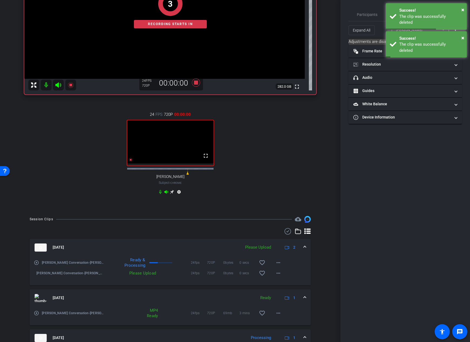
click at [314, 173] on div "Tracy Reiman Chrome info ROOM ID: 337314613 fullscreen settings 282.0 GB 24 FPS…" at bounding box center [169, 65] width 313 height 291
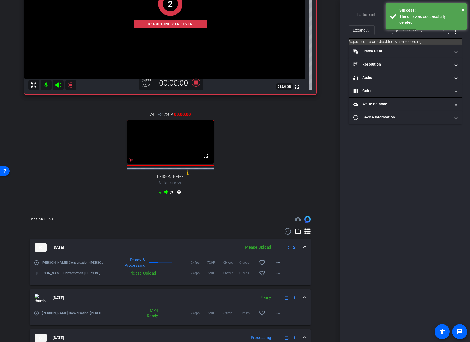
click at [318, 167] on div "Tracy Reiman Chrome info ROOM ID: 337314613 fullscreen settings 282.0 GB 24 FPS…" at bounding box center [169, 65] width 313 height 291
click at [323, 174] on div "Tracy Reiman Chrome info ROOM ID: 337314613 fullscreen settings 282.0 GB 24 FPS…" at bounding box center [169, 65] width 313 height 291
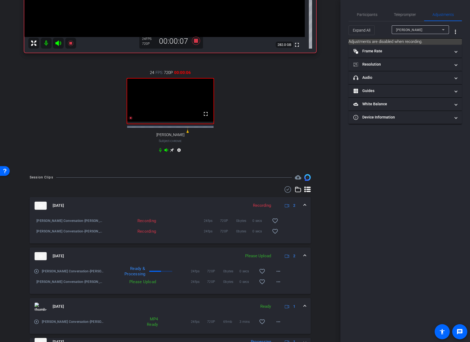
scroll to position [143, 0]
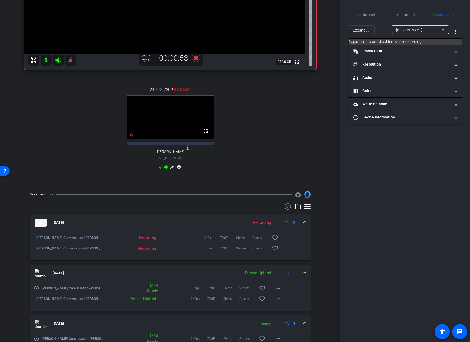
click at [289, 126] on div "24 FPS 720P 00:00:51 fullscreen Lisa Lange Subject - Chrome settings" at bounding box center [170, 129] width 292 height 103
click at [324, 275] on div "arrow_back Tracy Lisa Conversation Back to project Send invite account_box grid…" at bounding box center [170, 171] width 340 height 342
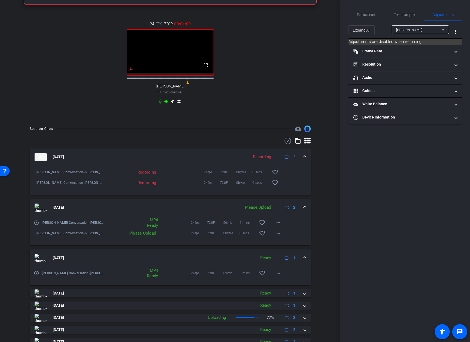
scroll to position [249, 0]
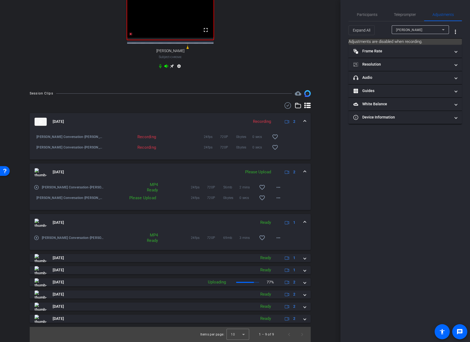
click at [324, 274] on div "arrow_back Tracy Lisa Conversation Back to project Send invite account_box grid…" at bounding box center [170, 171] width 340 height 342
click at [323, 275] on div "Session Clips cloud_upload Aug 11, 2025 Recording 2 Tracy Lisa Conversation-Lis…" at bounding box center [169, 216] width 313 height 252
click at [323, 274] on div "Session Clips cloud_upload Aug 11, 2025 Recording 2 Tracy Lisa Conversation-Lis…" at bounding box center [169, 216] width 313 height 252
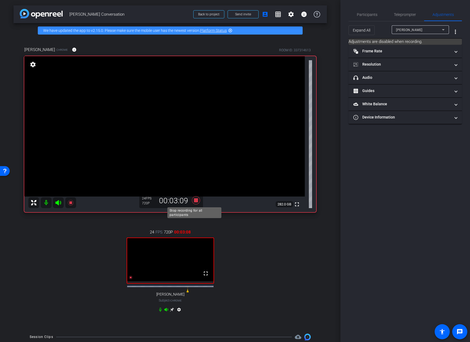
click at [196, 200] on icon at bounding box center [196, 200] width 8 height 8
click at [324, 260] on div "Tracy Reiman Chrome info ROOM ID: 337314613 fullscreen settings 281.9 GB 24 FPS…" at bounding box center [169, 183] width 313 height 291
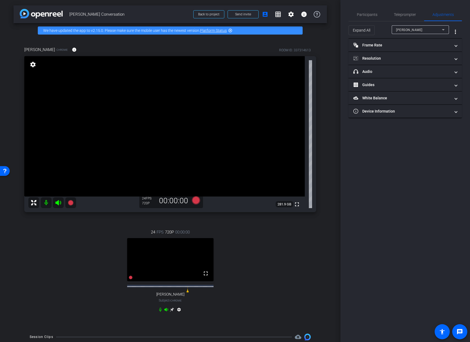
click at [319, 251] on div "Tracy Reiman Chrome info ROOM ID: 337314613 fullscreen settings 281.9 GB 24 FPS…" at bounding box center [169, 183] width 313 height 291
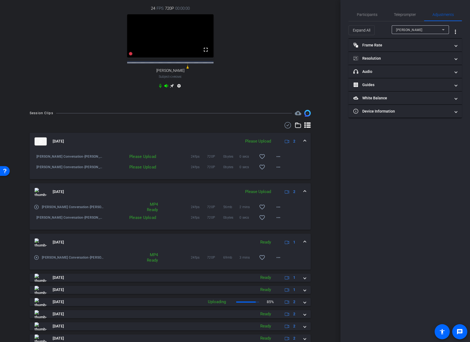
scroll to position [249, 0]
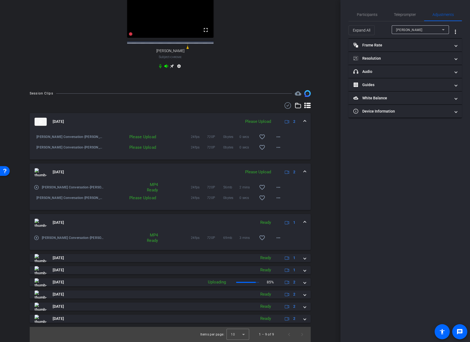
click at [321, 251] on div "Session Clips cloud_upload Aug 11, 2025 Please Upload 2 Tracy Lisa Conversation…" at bounding box center [169, 216] width 313 height 252
click at [323, 252] on div "Session Clips cloud_upload Aug 11, 2025 Please Upload 2 Tracy Lisa Conversation…" at bounding box center [169, 216] width 313 height 252
click at [324, 251] on div "arrow_back Tracy Lisa Conversation Back to project Send invite account_box grid…" at bounding box center [170, 171] width 340 height 342
click at [277, 137] on mat-icon "more_horiz" at bounding box center [278, 137] width 6 height 6
drag, startPoint x: 285, startPoint y: 160, endPoint x: 310, endPoint y: 168, distance: 26.4
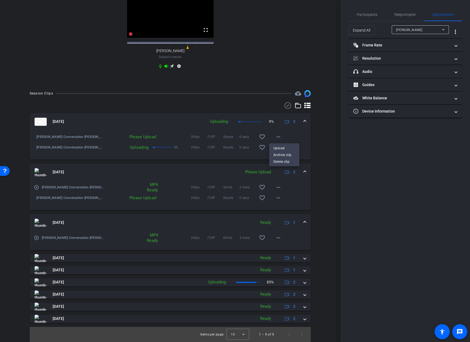
click at [285, 160] on span "Delete clip" at bounding box center [284, 161] width 22 height 6
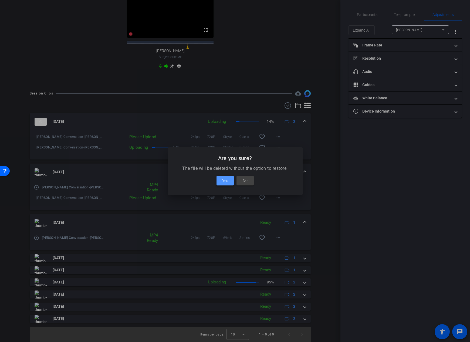
click at [227, 181] on span "Yes" at bounding box center [225, 180] width 6 height 6
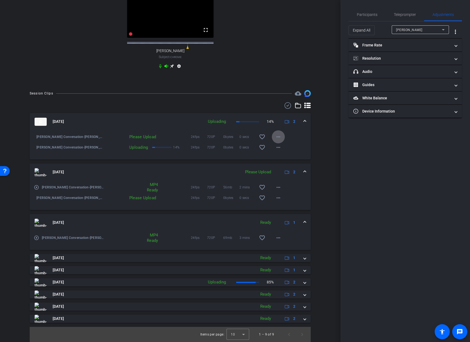
scroll to position [238, 0]
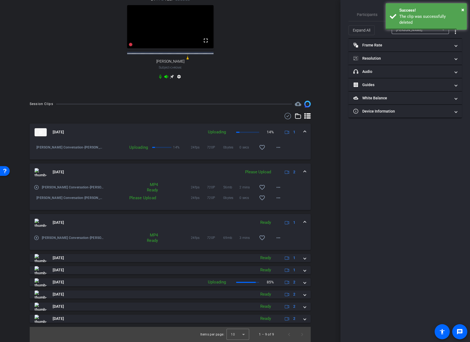
click at [325, 188] on div "arrow_back Tracy Lisa Conversation Back to project Send invite account_box grid…" at bounding box center [170, 171] width 340 height 342
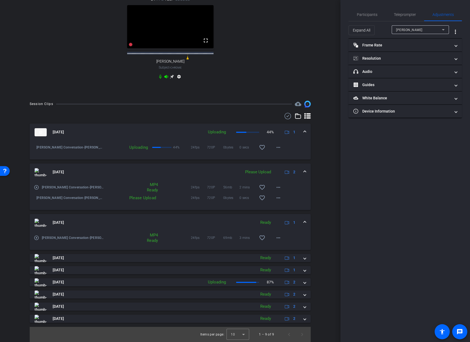
click at [322, 183] on div "Session Clips cloud_upload Aug 11, 2025 Uploading 44% 1 Tracy Lisa Conversation…" at bounding box center [169, 221] width 313 height 241
click at [323, 185] on div "Session Clips cloud_upload Aug 11, 2025 Uploading 49% 1 Tracy Lisa Conversation…" at bounding box center [169, 221] width 313 height 241
click at [332, 187] on div "arrow_back Tracy Lisa Conversation Back to project Send invite account_box grid…" at bounding box center [170, 171] width 340 height 342
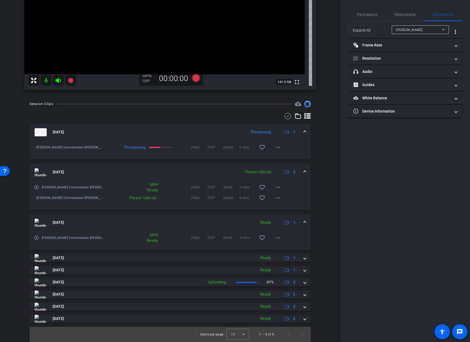
click at [380, 229] on div "Participants Teleprompter Adjustments settings People for the Ethical Treatment…" at bounding box center [405, 171] width 130 height 342
click at [401, 240] on div "Participants Teleprompter Adjustments settings People for the Ethical Treatment…" at bounding box center [405, 171] width 130 height 342
drag, startPoint x: 392, startPoint y: 213, endPoint x: 397, endPoint y: 185, distance: 28.1
click at [392, 212] on div "Participants Teleprompter Adjustments settings People for the Ethical Treatment…" at bounding box center [405, 171] width 130 height 342
click at [277, 199] on mat-icon "more_horiz" at bounding box center [278, 198] width 6 height 6
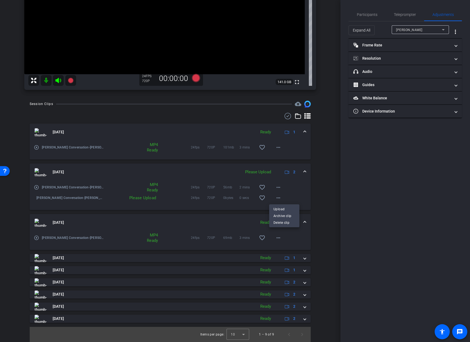
drag, startPoint x: 276, startPoint y: 211, endPoint x: 286, endPoint y: 208, distance: 9.9
click at [276, 211] on span "Upload" at bounding box center [284, 209] width 22 height 6
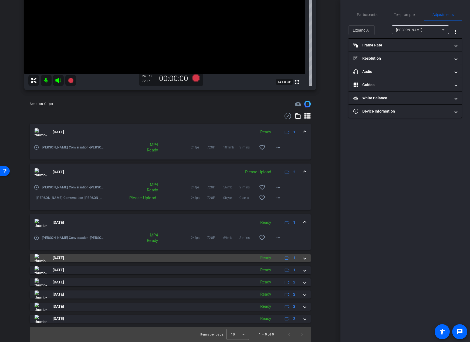
click at [78, 258] on mat-panel-title "[DATE]" at bounding box center [144, 258] width 219 height 8
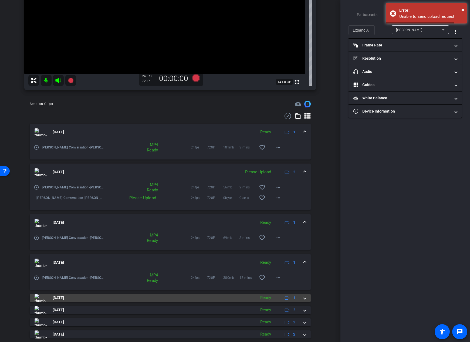
drag, startPoint x: 73, startPoint y: 297, endPoint x: 73, endPoint y: 300, distance: 3.0
click at [64, 297] on span "[DATE]" at bounding box center [58, 298] width 11 height 6
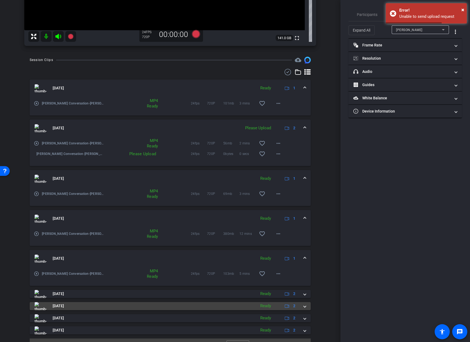
scroll to position [178, 0]
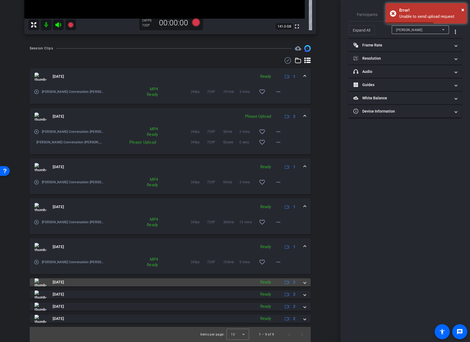
click at [70, 285] on mat-panel-title "[DATE]" at bounding box center [144, 282] width 219 height 8
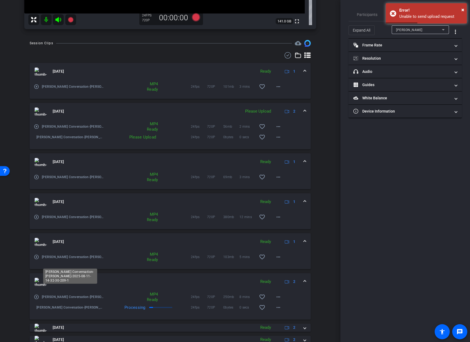
scroll to position [216, 0]
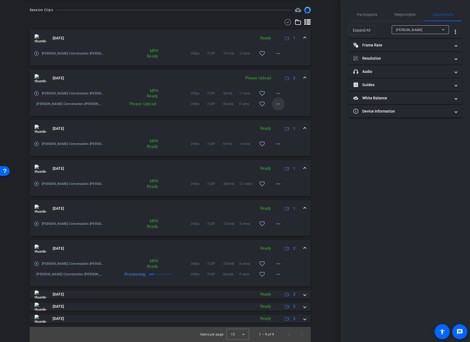
click at [276, 104] on mat-icon "more_horiz" at bounding box center [278, 104] width 6 height 6
click at [281, 114] on span "Upload" at bounding box center [284, 115] width 22 height 6
click at [275, 102] on mat-icon "more_horiz" at bounding box center [278, 104] width 6 height 6
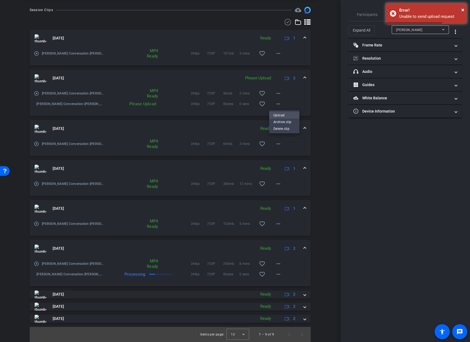
click at [282, 115] on span "Upload" at bounding box center [284, 115] width 22 height 6
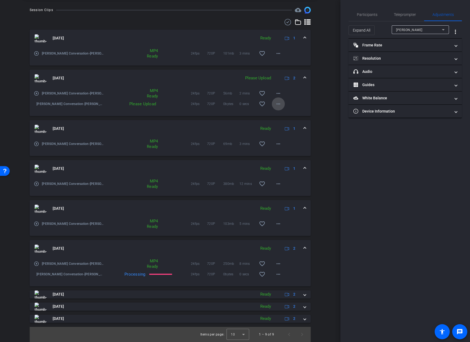
click at [277, 103] on mat-icon "more_horiz" at bounding box center [278, 104] width 6 height 6
drag, startPoint x: 282, startPoint y: 116, endPoint x: 303, endPoint y: 118, distance: 20.6
click at [282, 116] on span "Upload" at bounding box center [284, 115] width 22 height 6
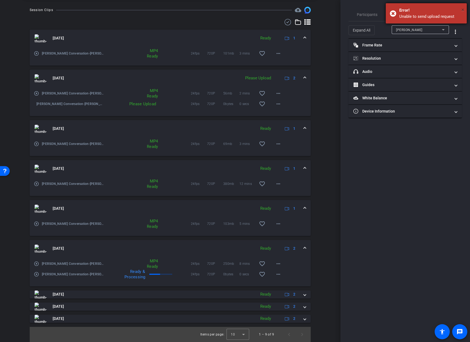
click at [463, 12] on span "×" at bounding box center [462, 9] width 3 height 6
click at [319, 140] on div "Session Clips cloud_upload Aug 11, 2025 Ready 1 play_circle_outline Tracy Lisa …" at bounding box center [169, 174] width 313 height 335
click at [322, 135] on div "Session Clips cloud_upload Aug 11, 2025 Ready 1 play_circle_outline Tracy Lisa …" at bounding box center [169, 174] width 313 height 335
drag, startPoint x: 310, startPoint y: 107, endPoint x: 235, endPoint y: 120, distance: 75.9
click at [310, 108] on div "Session Clips cloud_upload Aug 11, 2025 Ready 1 play_circle_outline Tracy Lisa …" at bounding box center [169, 174] width 313 height 335
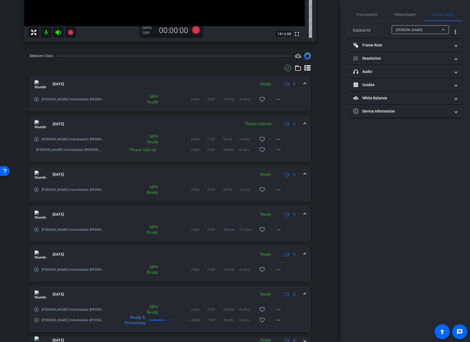
scroll to position [160, 0]
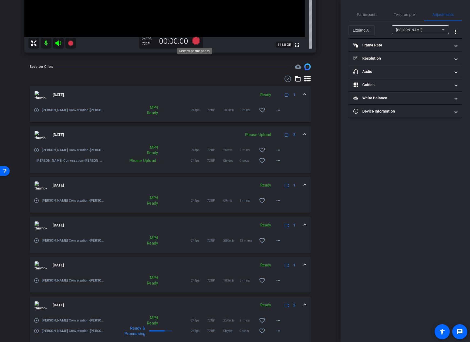
click at [195, 41] on icon at bounding box center [196, 41] width 8 height 8
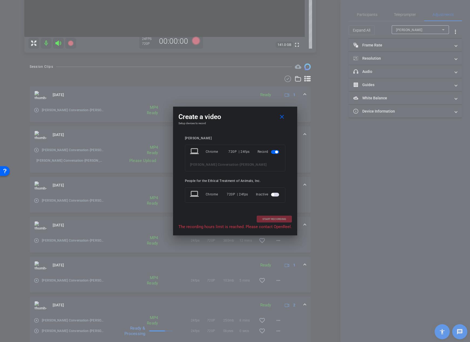
click at [314, 193] on div at bounding box center [235, 171] width 470 height 342
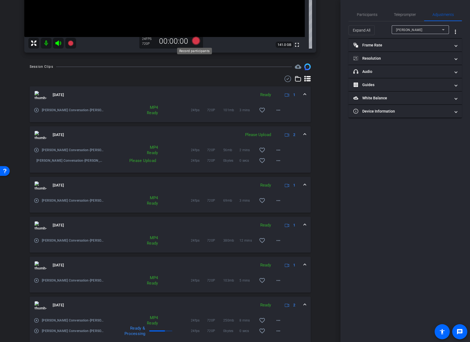
click at [196, 40] on icon at bounding box center [196, 41] width 8 height 8
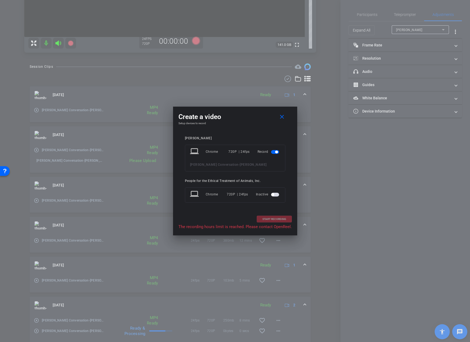
click at [261, 229] on p "The recording hours limit is reached. Please contact OpenReel." at bounding box center [234, 227] width 113 height 6
drag, startPoint x: 283, startPoint y: 116, endPoint x: 307, endPoint y: 132, distance: 29.0
click at [283, 116] on mat-icon "close" at bounding box center [282, 117] width 7 height 7
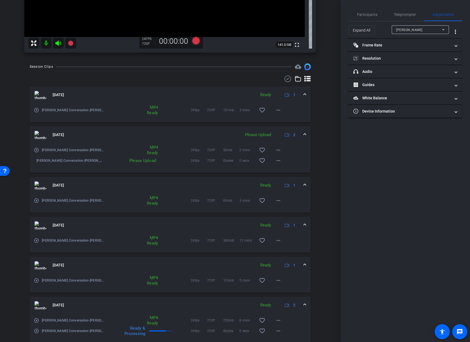
drag, startPoint x: 311, startPoint y: 139, endPoint x: 248, endPoint y: 171, distance: 71.0
click at [311, 140] on div "Session Clips cloud_upload Aug 11, 2025 Ready 1 play_circle_outline Tracy Lisa …" at bounding box center [169, 230] width 313 height 335
click at [277, 162] on mat-icon "more_horiz" at bounding box center [278, 160] width 6 height 6
drag, startPoint x: 285, startPoint y: 174, endPoint x: 325, endPoint y: 174, distance: 39.2
click at [285, 174] on span "Upload" at bounding box center [284, 171] width 22 height 6
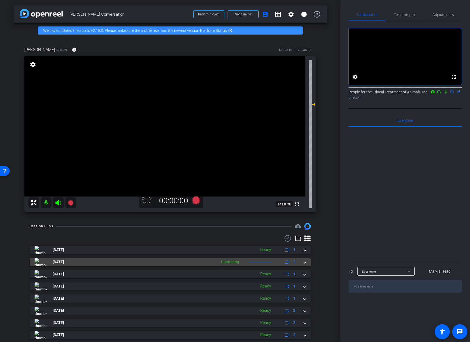
click at [133, 264] on mat-panel-title "[DATE]" at bounding box center [124, 262] width 179 height 8
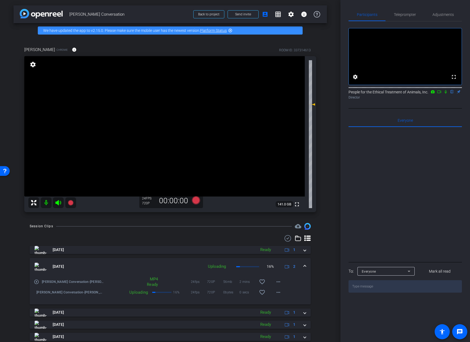
click at [324, 265] on div "arrow_back [PERSON_NAME] Conversation Back to project Send invite account_box g…" at bounding box center [170, 171] width 340 height 342
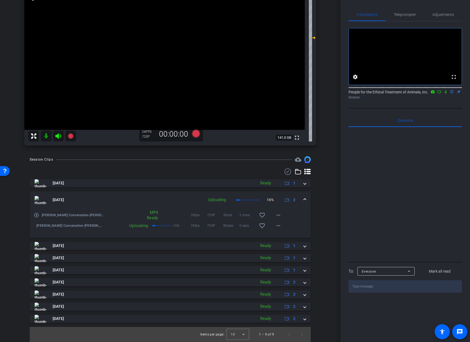
drag, startPoint x: 141, startPoint y: 181, endPoint x: 131, endPoint y: 178, distance: 9.8
click at [141, 181] on mat-panel-title "[DATE]" at bounding box center [144, 183] width 219 height 8
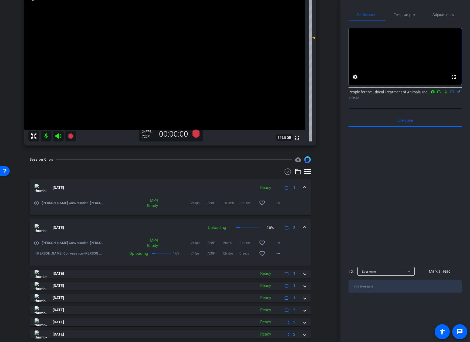
click at [135, 183] on mat-expansion-panel-header "[DATE] Ready 1" at bounding box center [170, 187] width 281 height 17
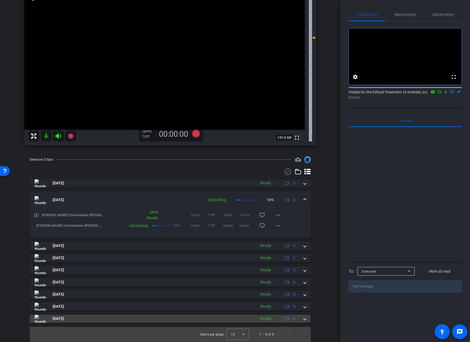
drag, startPoint x: 240, startPoint y: 320, endPoint x: 237, endPoint y: 320, distance: 3.0
click at [240, 320] on mat-panel-title "Aug 4, 2025" at bounding box center [144, 319] width 219 height 8
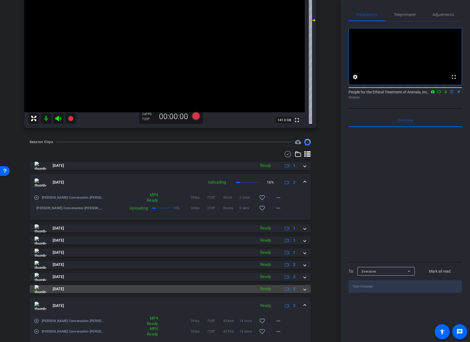
scroll to position [105, 0]
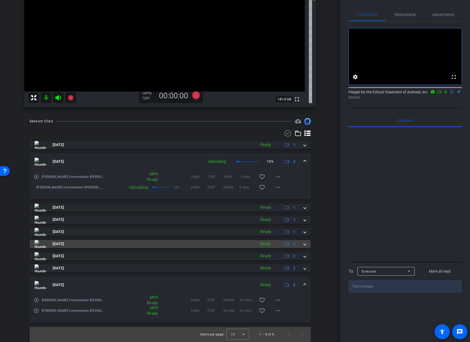
click at [76, 245] on mat-panel-title "Aug 11, 2025" at bounding box center [144, 244] width 219 height 8
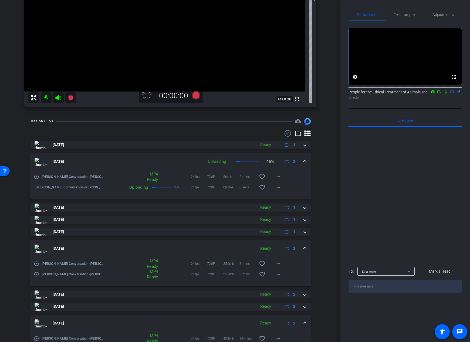
click at [38, 276] on mat-icon "play_circle_outline" at bounding box center [36, 274] width 5 height 5
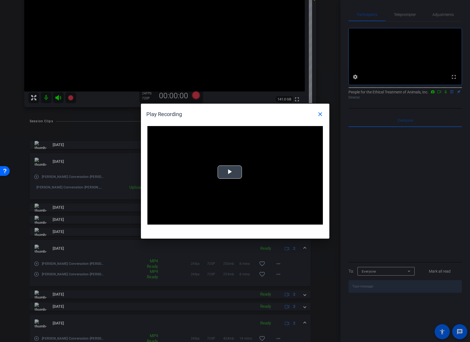
click at [230, 172] on span "Video Player" at bounding box center [230, 172] width 0 height 0
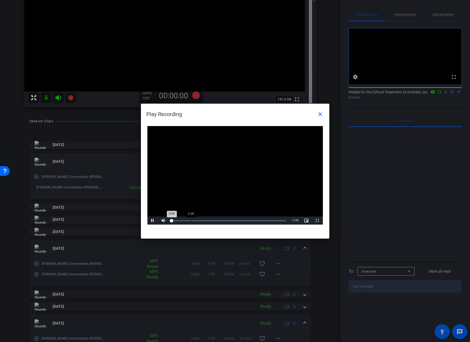
drag, startPoint x: 191, startPoint y: 220, endPoint x: 195, endPoint y: 220, distance: 4.9
click at [191, 220] on div "1:18" at bounding box center [191, 220] width 0 height 1
drag, startPoint x: 320, startPoint y: 114, endPoint x: 226, endPoint y: 172, distance: 110.3
click at [320, 114] on mat-icon "close" at bounding box center [320, 114] width 6 height 6
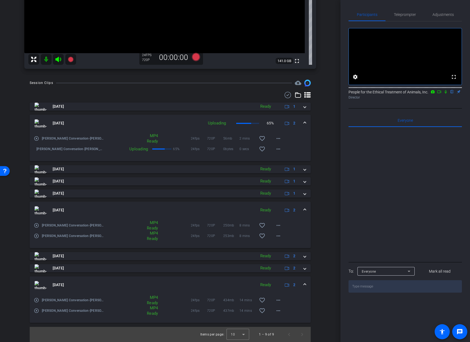
scroll to position [64, 0]
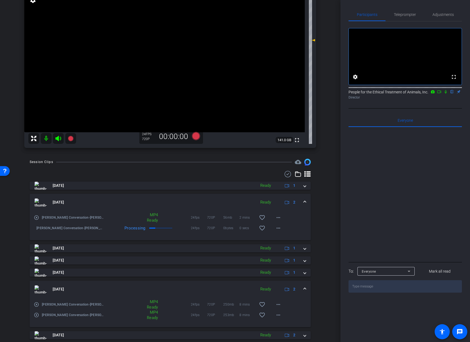
click at [318, 219] on div "Session Clips cloud_upload Aug 11, 2025 Ready 1 play_circle_outline Tracy Lisa …" at bounding box center [169, 290] width 313 height 262
click at [321, 220] on div "Session Clips cloud_upload Aug 11, 2025 Ready 1 play_circle_outline Tracy Lisa …" at bounding box center [169, 290] width 313 height 262
click at [35, 230] on mat-icon "play_circle_outline" at bounding box center [36, 227] width 5 height 5
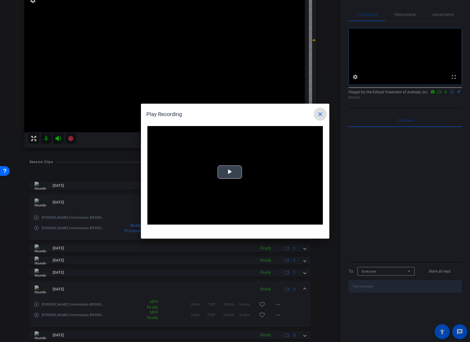
click at [237, 178] on button "Play Video" at bounding box center [230, 172] width 24 height 13
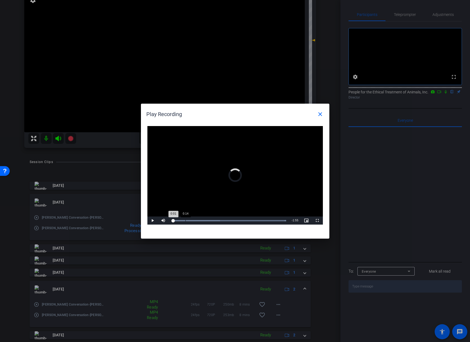
click at [185, 221] on div "Loaded : 100.00% 0:14 0:01" at bounding box center [229, 220] width 115 height 1
click at [320, 113] on mat-icon "close" at bounding box center [320, 114] width 6 height 6
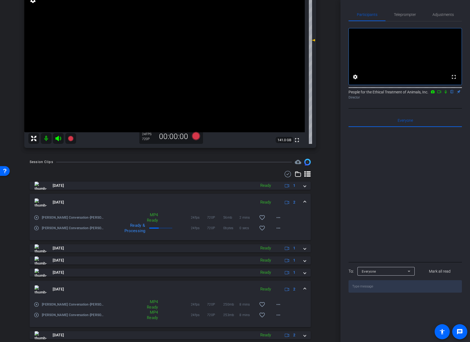
click at [322, 178] on div "Session Clips cloud_upload Aug 11, 2025 Ready 1 play_circle_outline Tracy Lisa …" at bounding box center [169, 290] width 313 height 262
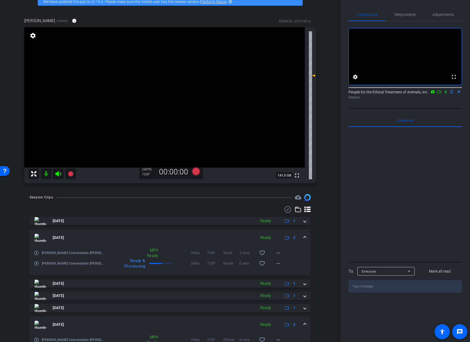
scroll to position [0, 0]
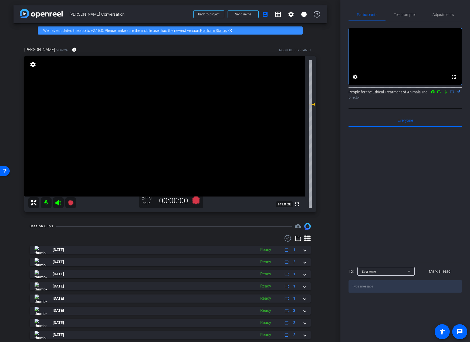
click at [445, 94] on icon at bounding box center [446, 92] width 4 height 4
drag, startPoint x: 446, startPoint y: 98, endPoint x: 369, endPoint y: 139, distance: 87.2
click at [446, 94] on icon at bounding box center [445, 92] width 3 height 4
click at [59, 206] on mat-icon at bounding box center [58, 202] width 11 height 11
click at [58, 204] on icon at bounding box center [58, 202] width 6 height 5
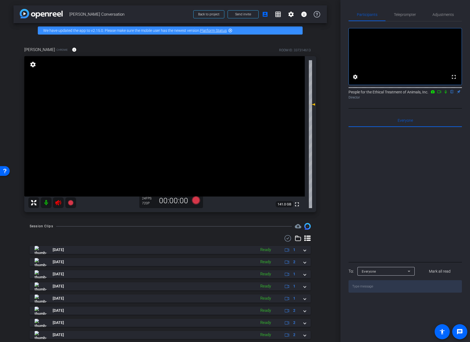
click at [60, 202] on icon at bounding box center [58, 202] width 6 height 5
click at [404, 172] on div at bounding box center [405, 194] width 113 height 134
click at [393, 182] on div at bounding box center [405, 194] width 113 height 134
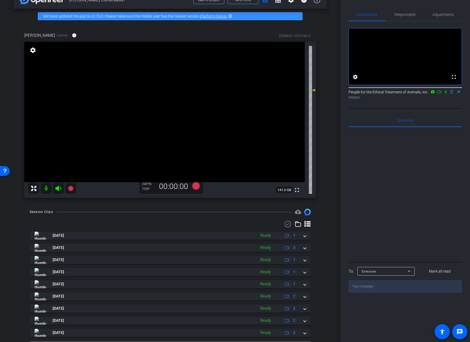
scroll to position [28, 0]
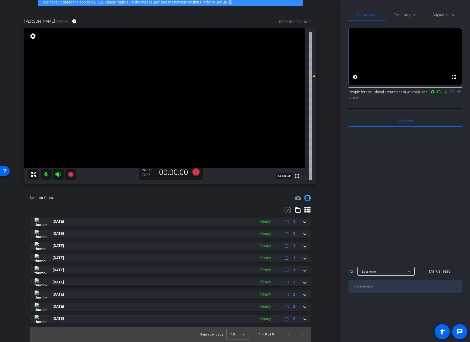
click at [414, 151] on div at bounding box center [405, 194] width 113 height 134
click at [166, 199] on div "Session Clips cloud_upload" at bounding box center [170, 198] width 281 height 6
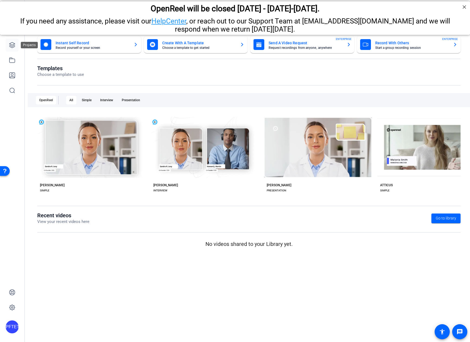
click at [11, 40] on link at bounding box center [12, 45] width 13 height 13
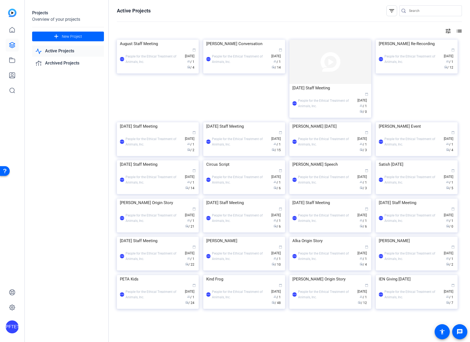
click at [61, 109] on div "Projects Overview of your projects add New Project Active Projects Archived Pro…" at bounding box center [68, 171] width 81 height 342
click at [10, 328] on div "PFTETOAI" at bounding box center [12, 326] width 13 height 13
click at [55, 265] on div at bounding box center [235, 171] width 470 height 342
click at [12, 307] on icon at bounding box center [12, 308] width 2 height 2
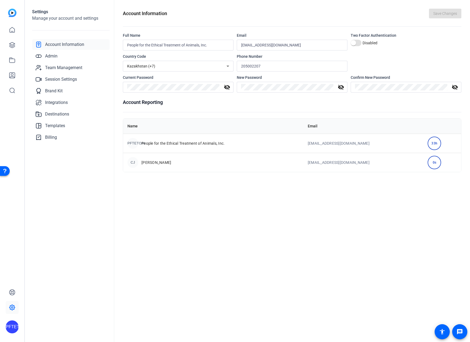
drag, startPoint x: 432, startPoint y: 142, endPoint x: 425, endPoint y: 142, distance: 6.8
click at [428, 142] on div "33h" at bounding box center [434, 143] width 13 height 13
drag, startPoint x: 395, startPoint y: 148, endPoint x: 239, endPoint y: 132, distance: 157.2
click at [395, 148] on td "[EMAIL_ADDRESS][DOMAIN_NAME]" at bounding box center [363, 143] width 120 height 19
click at [154, 141] on span "People for the Ethical Treatment of Animals, Inc." at bounding box center [182, 143] width 83 height 5
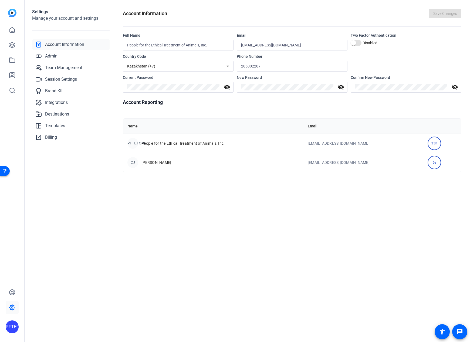
drag, startPoint x: 135, startPoint y: 143, endPoint x: 231, endPoint y: 142, distance: 95.3
click at [135, 143] on div "PFTETOAI" at bounding box center [132, 143] width 11 height 11
drag, startPoint x: 231, startPoint y: 142, endPoint x: 343, endPoint y: 141, distance: 111.8
click at [231, 142] on div "PFTETOAI People for the Ethical Treatment of Animals, Inc." at bounding box center [213, 143] width 172 height 11
drag, startPoint x: 377, startPoint y: 137, endPoint x: 394, endPoint y: 147, distance: 20.1
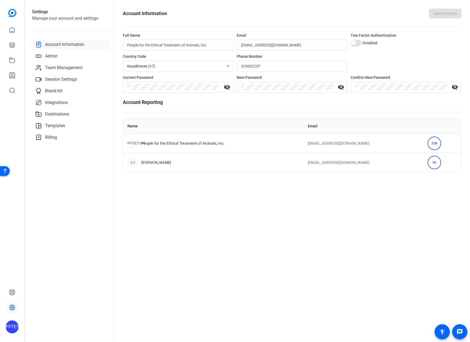
click at [377, 137] on td "[EMAIL_ADDRESS][DOMAIN_NAME]" at bounding box center [363, 143] width 120 height 19
drag, startPoint x: 394, startPoint y: 147, endPoint x: 400, endPoint y: 147, distance: 5.9
click at [395, 147] on td "[EMAIL_ADDRESS][DOMAIN_NAME]" at bounding box center [363, 143] width 120 height 19
click at [435, 141] on div "33h" at bounding box center [434, 143] width 13 height 13
click at [276, 190] on div "Account Information Save Changes Full Name People for the Ethical Treatment of …" at bounding box center [292, 171] width 356 height 342
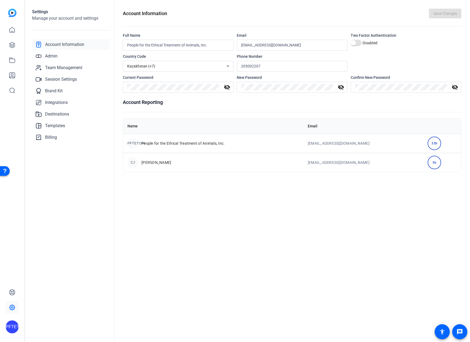
click at [432, 147] on div "33h" at bounding box center [434, 143] width 13 height 13
drag, startPoint x: 219, startPoint y: 173, endPoint x: 278, endPoint y: 170, distance: 59.0
click at [219, 173] on div "Account Information Save Changes Full Name People for the Ethical Treatment of …" at bounding box center [292, 171] width 356 height 342
click at [214, 186] on div "Account Information Save Changes Full Name People for the Ethical Treatment of …" at bounding box center [292, 171] width 356 height 342
click at [245, 223] on div "Account Information Save Changes Full Name People for the Ethical Treatment of …" at bounding box center [292, 171] width 356 height 342
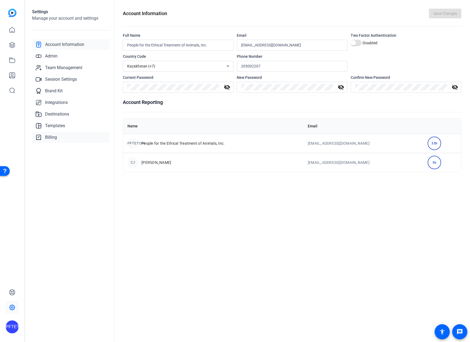
click at [61, 134] on link "Billing" at bounding box center [70, 137] width 77 height 11
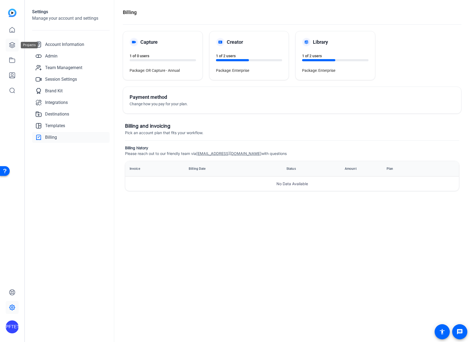
click at [17, 46] on link at bounding box center [12, 45] width 13 height 13
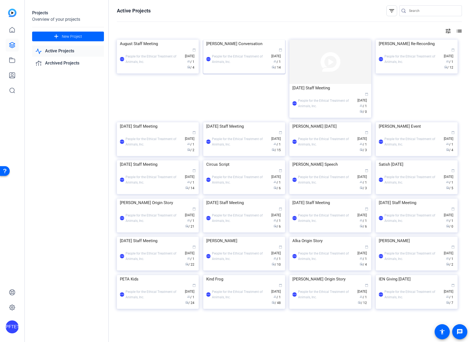
click at [248, 40] on img at bounding box center [244, 40] width 82 height 0
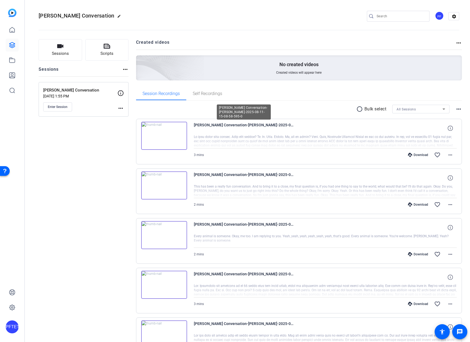
click at [224, 124] on span "Tracy Lisa Conversation-Tracy Reiman-2025-08-11-15-08-58-595-0" at bounding box center [244, 128] width 100 height 13
click at [65, 106] on span "Enter Session" at bounding box center [58, 107] width 20 height 4
drag, startPoint x: 94, startPoint y: 166, endPoint x: 90, endPoint y: 163, distance: 5.2
click at [94, 166] on div "Sessions Scripts Sessions more_horiz Tracy Lisa Conversation Aug 04, 2025 @ 1:5…" at bounding box center [84, 338] width 90 height 599
click at [13, 59] on icon at bounding box center [11, 60] width 5 height 5
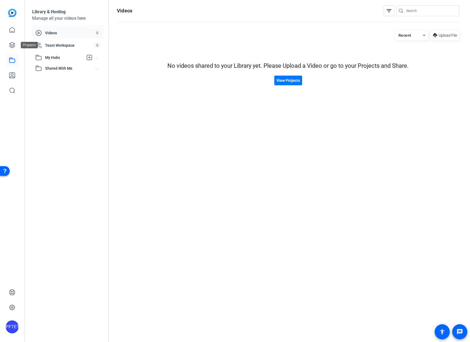
drag, startPoint x: 11, startPoint y: 44, endPoint x: 25, endPoint y: 52, distance: 15.7
click at [11, 44] on icon at bounding box center [11, 44] width 5 height 5
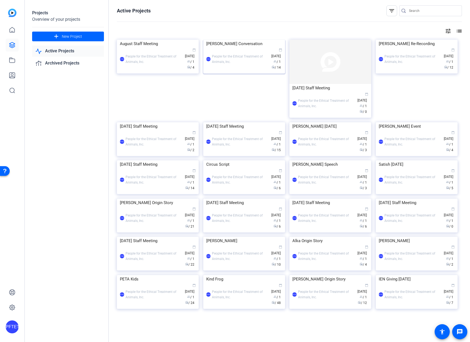
click at [235, 40] on img at bounding box center [244, 40] width 82 height 0
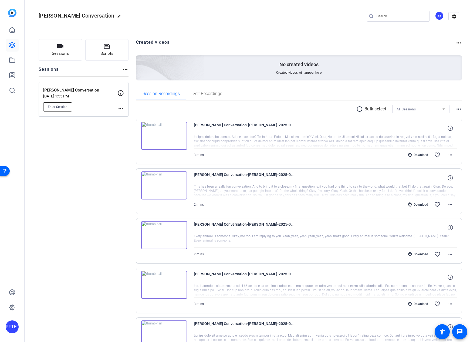
click at [60, 105] on span "Enter Session" at bounding box center [58, 107] width 20 height 4
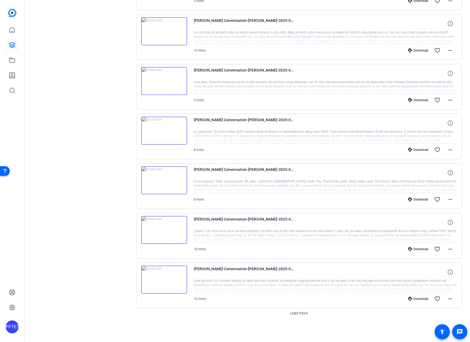
click at [304, 187] on div at bounding box center [325, 185] width 263 height 13
click at [319, 194] on div "Download favorite_border more_horiz" at bounding box center [365, 199] width 184 height 13
click at [323, 201] on div "Download favorite_border more_horiz" at bounding box center [365, 199] width 184 height 13
drag, startPoint x: 197, startPoint y: 198, endPoint x: 200, endPoint y: 194, distance: 4.6
click at [197, 198] on span "8 mins" at bounding box center [199, 200] width 10 height 4
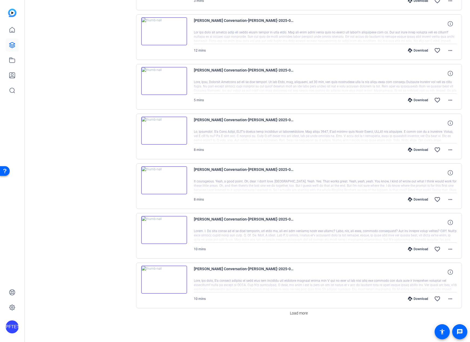
click at [205, 185] on div at bounding box center [325, 185] width 263 height 13
click at [282, 185] on div at bounding box center [325, 185] width 263 height 13
click at [448, 201] on mat-icon "more_horiz" at bounding box center [450, 199] width 6 height 6
click at [408, 189] on div at bounding box center [235, 171] width 470 height 342
click at [367, 187] on div at bounding box center [325, 185] width 263 height 13
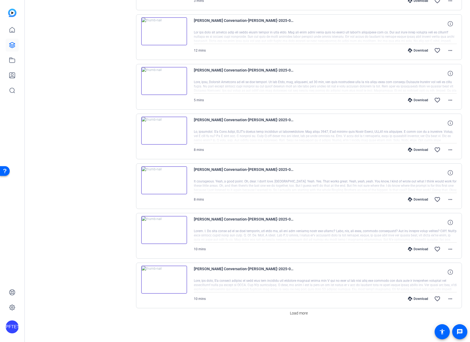
click at [433, 138] on div at bounding box center [325, 136] width 263 height 13
click at [446, 195] on span at bounding box center [450, 199] width 13 height 13
drag, startPoint x: 439, startPoint y: 224, endPoint x: 443, endPoint y: 224, distance: 3.5
click at [440, 224] on span "Download MP4" at bounding box center [433, 224] width 32 height 6
click at [449, 150] on mat-icon "more_horiz" at bounding box center [450, 150] width 6 height 6
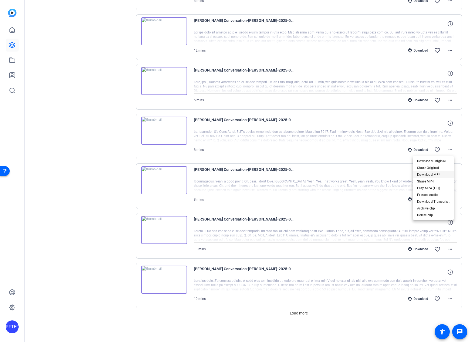
click at [432, 175] on span "Download MP4" at bounding box center [433, 174] width 32 height 6
click at [449, 99] on mat-icon "more_horiz" at bounding box center [450, 100] width 6 height 6
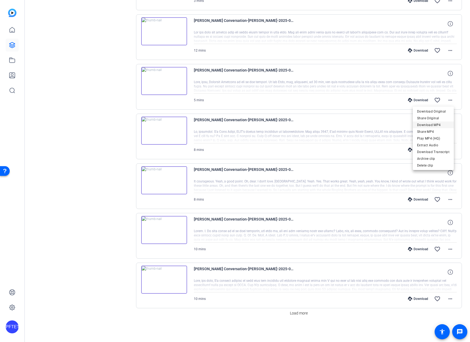
click at [441, 125] on span "Download MP4" at bounding box center [433, 125] width 32 height 6
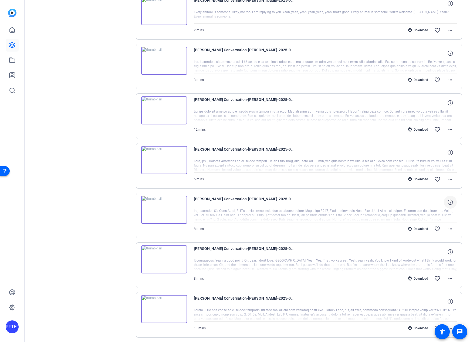
scroll to position [192, 0]
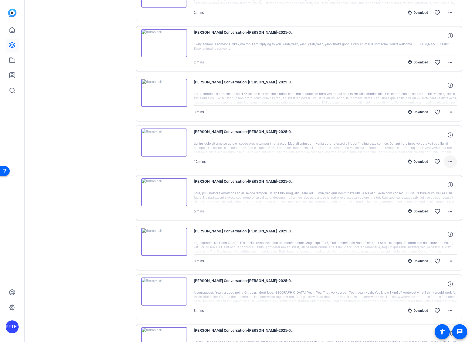
click at [447, 162] on mat-icon "more_horiz" at bounding box center [450, 161] width 6 height 6
click at [439, 185] on span "Download MP4" at bounding box center [433, 186] width 32 height 6
click at [448, 110] on mat-icon "more_horiz" at bounding box center [450, 112] width 6 height 6
click at [441, 139] on span "Download MP4" at bounding box center [433, 137] width 32 height 6
click at [447, 61] on mat-icon "more_horiz" at bounding box center [450, 62] width 6 height 6
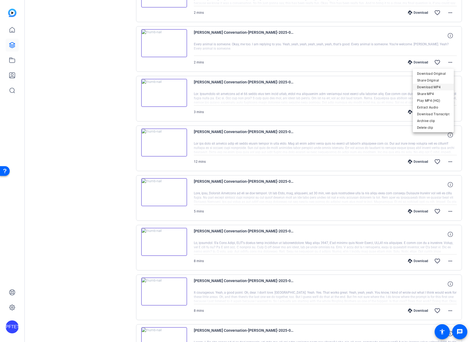
click at [439, 85] on span "Download MP4" at bounding box center [433, 87] width 32 height 6
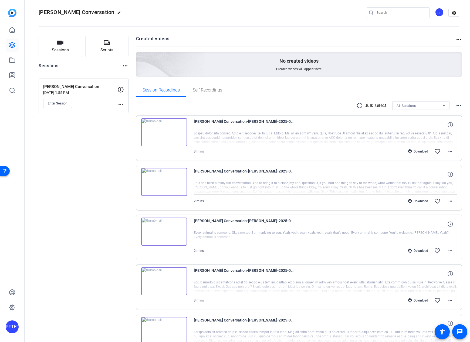
scroll to position [0, 0]
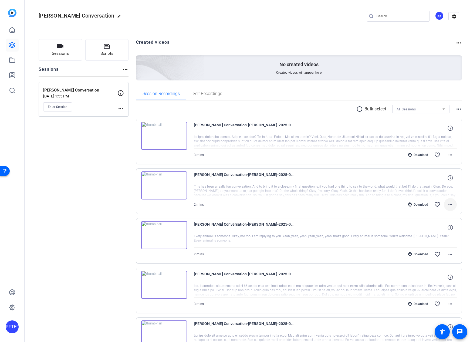
click at [447, 202] on mat-icon "more_horiz" at bounding box center [450, 204] width 6 height 6
drag, startPoint x: 438, startPoint y: 228, endPoint x: 441, endPoint y: 230, distance: 3.1
click at [438, 228] on span "Download MP4" at bounding box center [433, 229] width 32 height 6
click at [450, 154] on mat-icon "more_horiz" at bounding box center [450, 155] width 6 height 6
click at [434, 178] on span "Download MP4" at bounding box center [433, 180] width 32 height 6
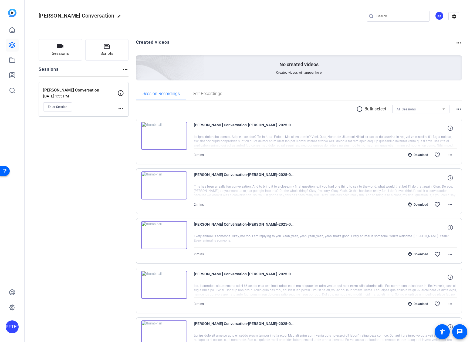
click at [325, 20] on openreel-divider-bar at bounding box center [249, 28] width 421 height 16
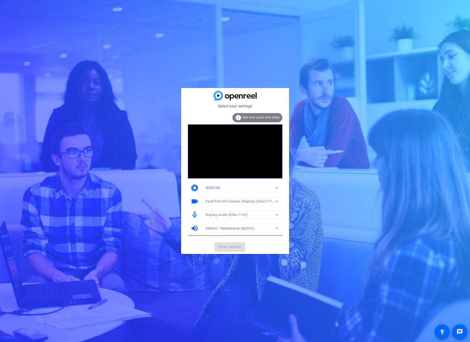
click at [238, 247] on mat-card-actions "Enter session" at bounding box center [235, 247] width 108 height 14
click at [229, 249] on span "Enter session" at bounding box center [230, 247] width 22 height 6
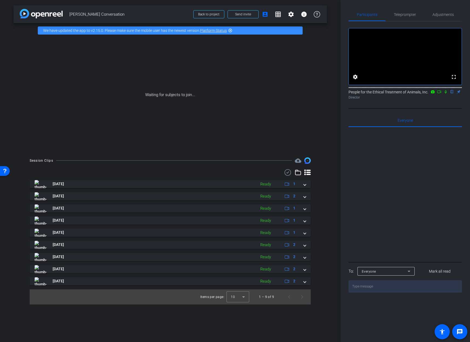
click at [441, 94] on icon at bounding box center [439, 92] width 4 height 4
click at [293, 15] on mat-icon "settings" at bounding box center [291, 14] width 6 height 6
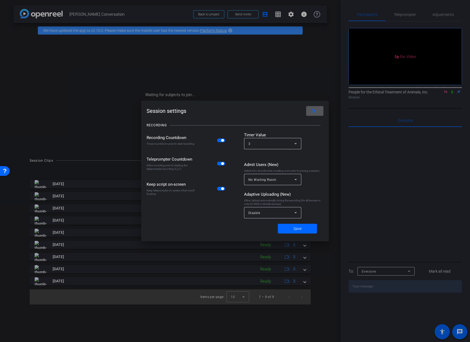
click at [313, 110] on mat-icon "close" at bounding box center [313, 111] width 7 height 7
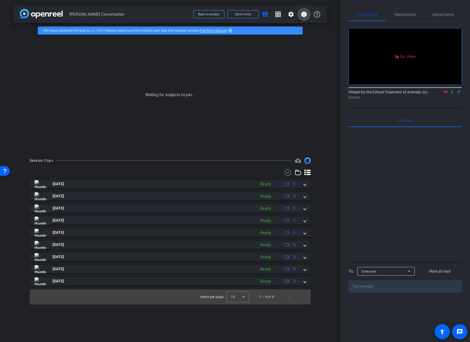
click at [308, 15] on span at bounding box center [304, 14] width 13 height 13
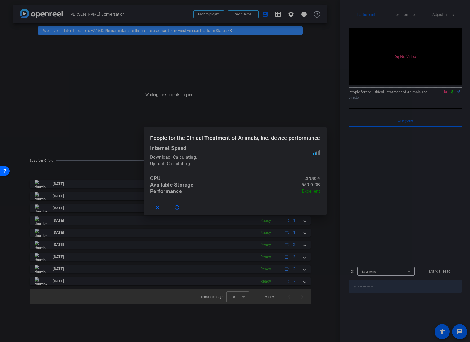
click at [306, 15] on div at bounding box center [235, 171] width 470 height 342
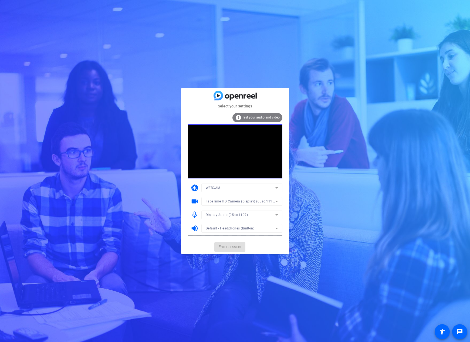
click at [232, 247] on mat-card-actions "Enter session" at bounding box center [235, 247] width 108 height 14
click at [232, 203] on span "FaceTime HD Camera (Display) (05ac:1112)" at bounding box center [241, 201] width 70 height 4
drag, startPoint x: 228, startPoint y: 219, endPoint x: 231, endPoint y: 233, distance: 14.7
click at [228, 219] on span "OBS Virtual Camera (m-de:vice)" at bounding box center [230, 221] width 49 height 6
click at [231, 249] on span "Enter session" at bounding box center [230, 247] width 22 height 6
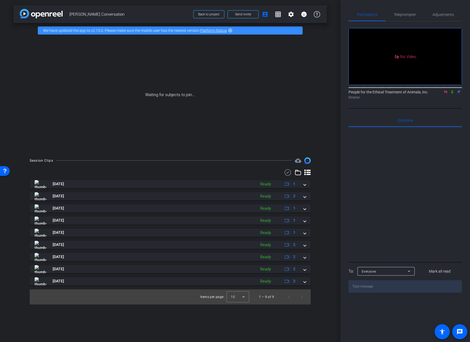
click at [446, 100] on div "People for the Ethical Treatment of Animals, Inc. Director" at bounding box center [405, 94] width 113 height 11
click at [247, 15] on span "Send invite" at bounding box center [243, 14] width 16 height 4
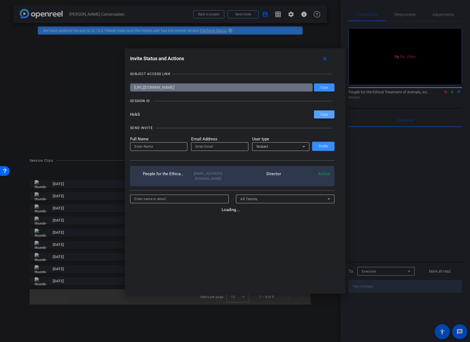
click at [322, 120] on span at bounding box center [324, 114] width 21 height 13
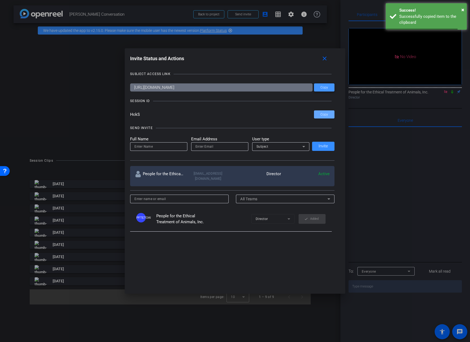
click at [320, 88] on span "Copy" at bounding box center [324, 88] width 8 height 4
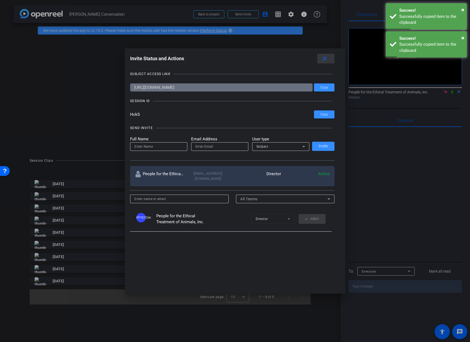
drag, startPoint x: 329, startPoint y: 59, endPoint x: 346, endPoint y: 71, distance: 20.8
click at [328, 60] on mat-icon "close" at bounding box center [324, 58] width 7 height 7
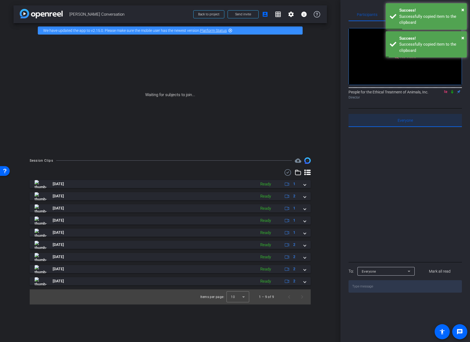
drag, startPoint x: 418, startPoint y: 122, endPoint x: 426, endPoint y: 114, distance: 10.9
click at [419, 122] on div "Everyone 0" at bounding box center [405, 120] width 113 height 13
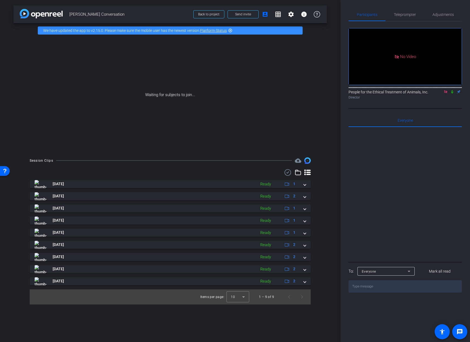
drag, startPoint x: 446, startPoint y: 98, endPoint x: 447, endPoint y: 112, distance: 14.3
click at [446, 94] on icon at bounding box center [446, 92] width 4 height 4
drag, startPoint x: 441, startPoint y: 158, endPoint x: 419, endPoint y: 187, distance: 36.1
click at [441, 158] on div at bounding box center [405, 194] width 113 height 134
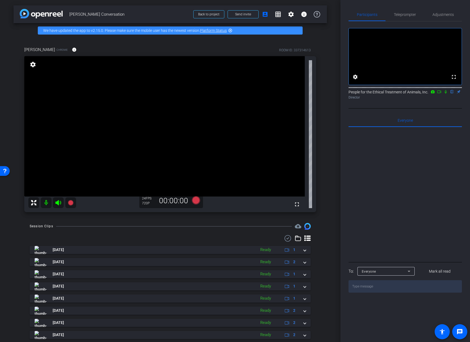
click at [205, 223] on div "Session Clips cloud_upload" at bounding box center [170, 226] width 281 height 6
click at [193, 222] on div "arrow_back [PERSON_NAME] Conversation Back to project Send invite account_box g…" at bounding box center [170, 171] width 340 height 342
click at [194, 201] on icon at bounding box center [196, 200] width 8 height 8
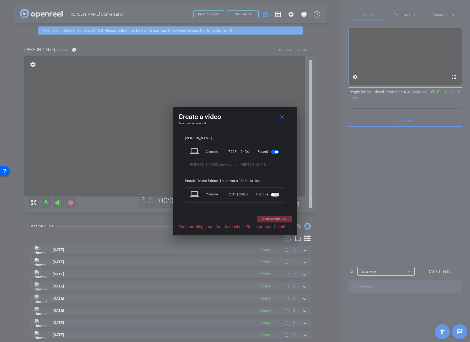
drag, startPoint x: 202, startPoint y: 228, endPoint x: 225, endPoint y: 227, distance: 23.2
click at [203, 228] on p "The recording hours limit is reached. Please contact OpenReel." at bounding box center [234, 227] width 113 height 6
drag, startPoint x: 225, startPoint y: 227, endPoint x: 229, endPoint y: 227, distance: 4.0
click at [225, 227] on p "The recording hours limit is reached. Please contact OpenReel." at bounding box center [234, 227] width 113 height 6
click at [244, 227] on p "The recording hours limit is reached. Please contact OpenReel." at bounding box center [234, 227] width 113 height 6
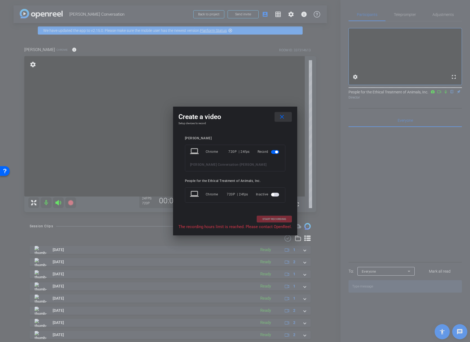
drag, startPoint x: 283, startPoint y: 117, endPoint x: 335, endPoint y: 154, distance: 64.0
click at [283, 117] on mat-icon "close" at bounding box center [282, 117] width 7 height 7
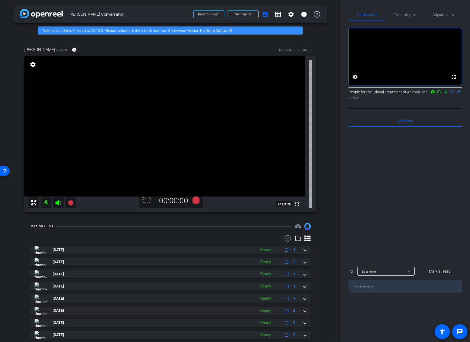
click at [335, 154] on div "arrow_back [PERSON_NAME] Conversation Back to project Send invite account_box g…" at bounding box center [170, 171] width 340 height 342
click at [332, 158] on div "arrow_back [PERSON_NAME] Conversation Back to project Send invite account_box g…" at bounding box center [170, 171] width 340 height 342
click at [326, 186] on div "arrow_back [PERSON_NAME] Conversation Back to project Send invite account_box g…" at bounding box center [170, 171] width 340 height 342
click at [403, 175] on div at bounding box center [405, 194] width 113 height 134
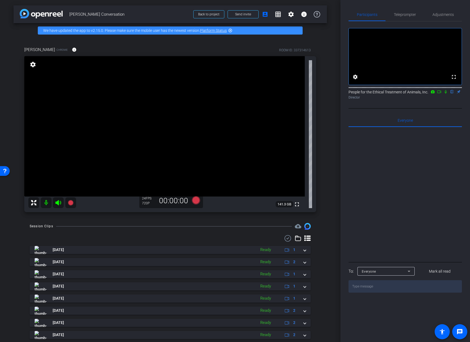
drag, startPoint x: 399, startPoint y: 222, endPoint x: 212, endPoint y: 104, distance: 221.4
click at [399, 222] on div at bounding box center [405, 194] width 113 height 134
